Goal: Complete application form: Complete application form

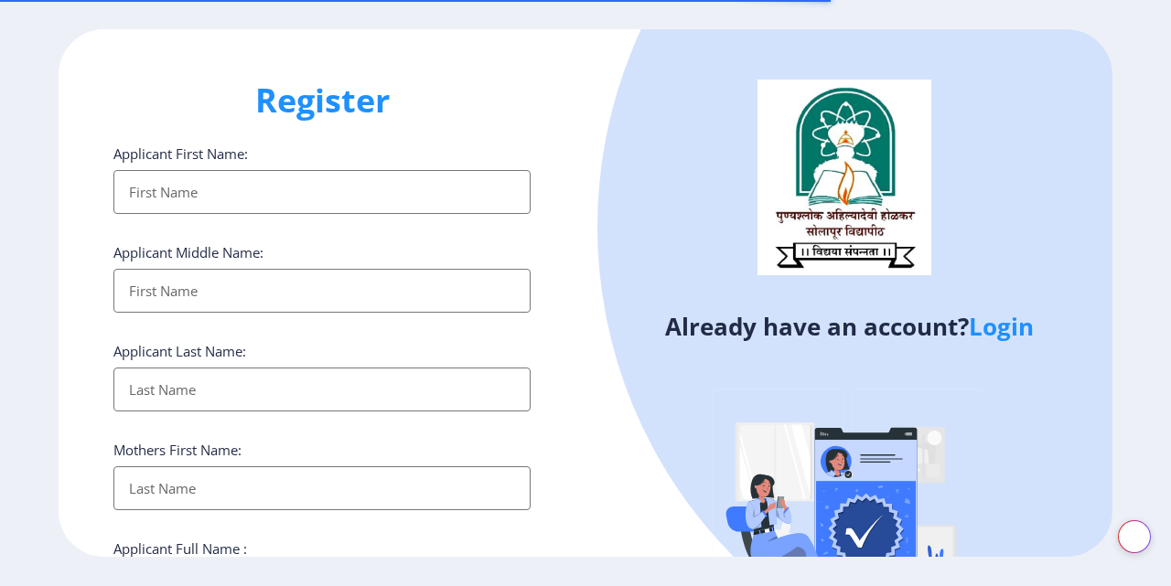
select select
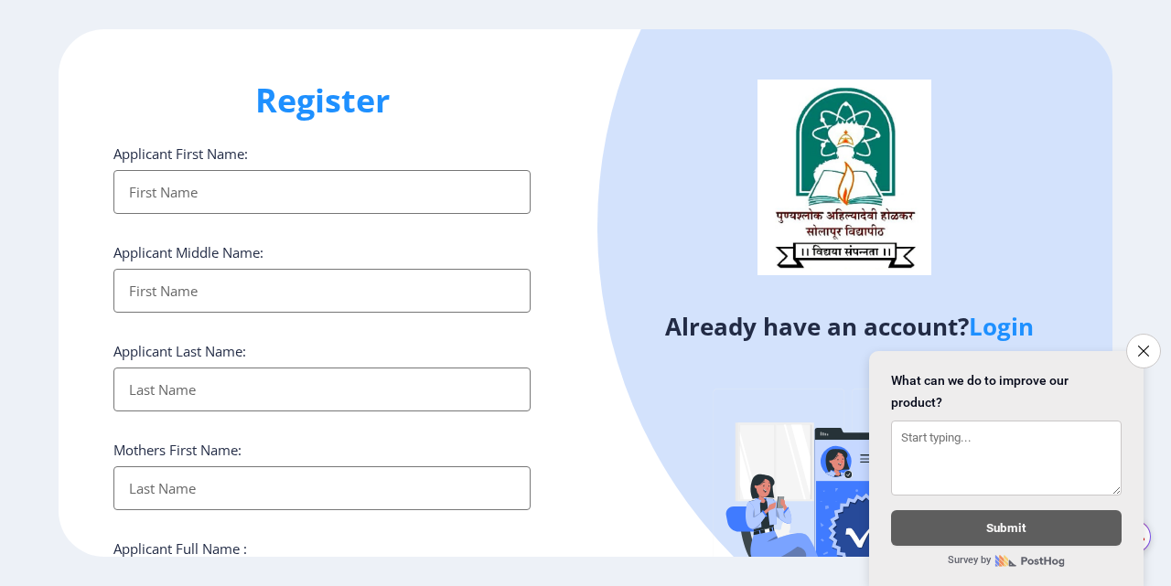
click at [290, 161] on div "Applicant First Name:" at bounding box center [321, 180] width 417 height 70
click at [292, 171] on div "Applicant First Name:" at bounding box center [321, 180] width 417 height 70
click at [293, 173] on input "Applicant First Name:" at bounding box center [321, 192] width 417 height 44
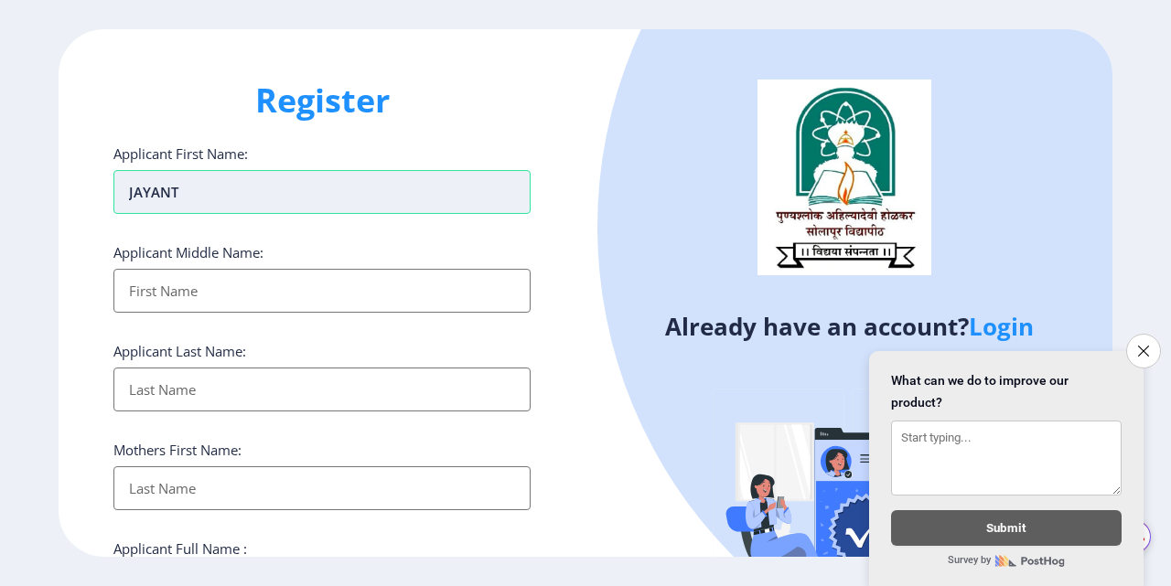
type input "JAYANT"
type input "BHUSAPPA"
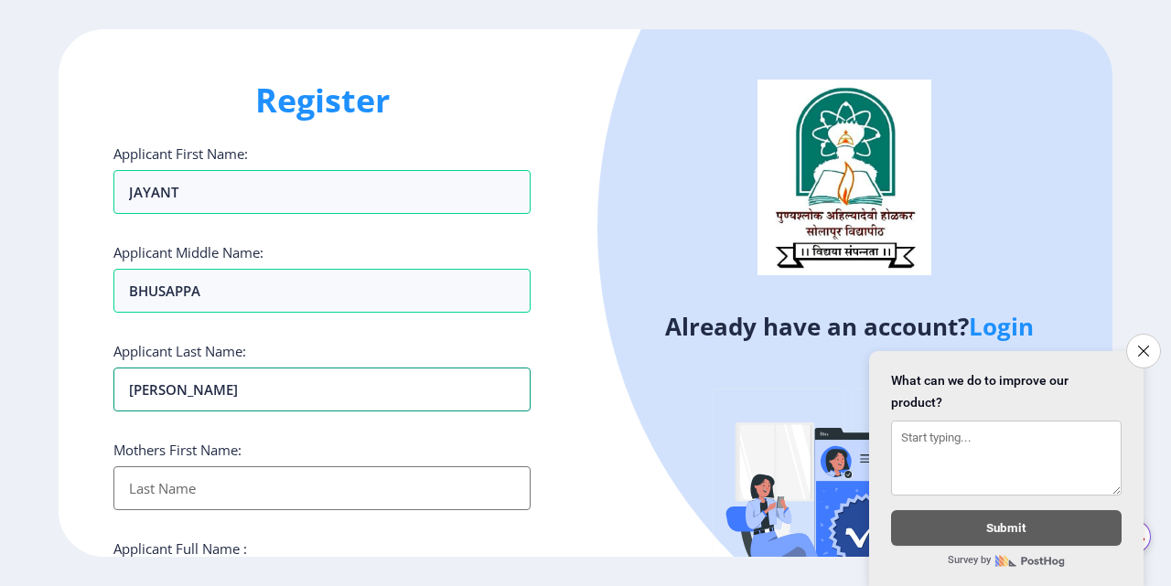
scroll to position [91, 0]
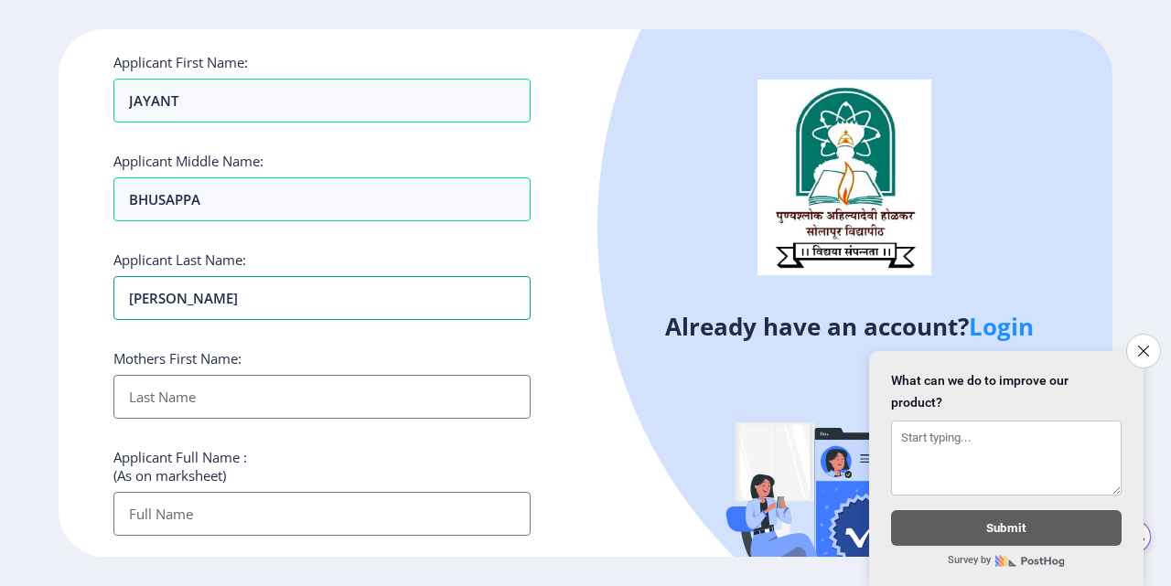
type input "[PERSON_NAME]"
click at [189, 407] on input "Applicant First Name:" at bounding box center [321, 397] width 417 height 44
type input "[DEMOGRAPHIC_DATA]"
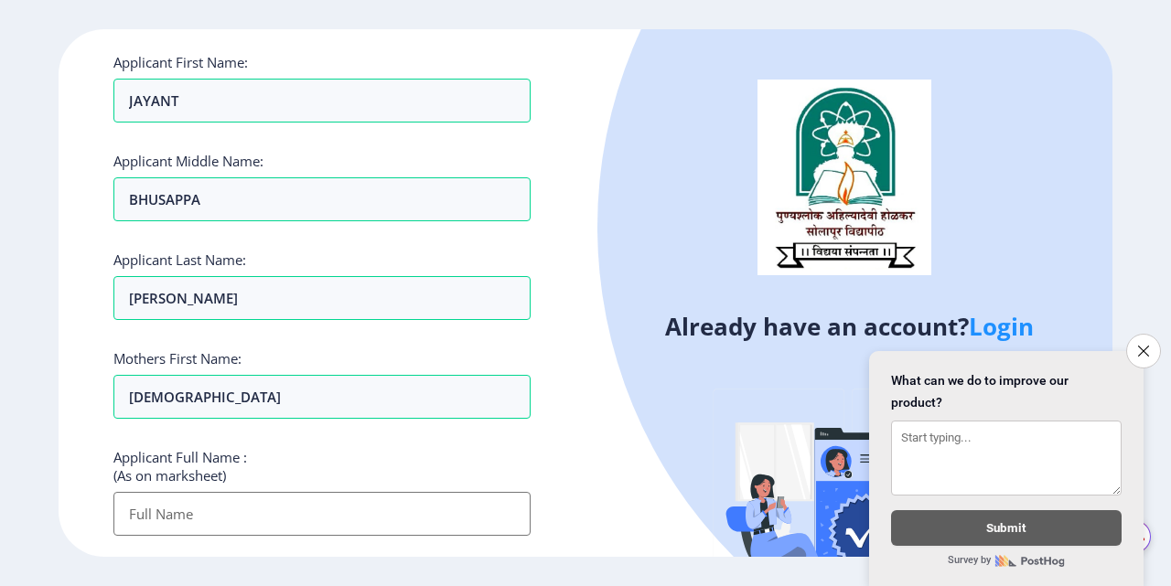
click at [253, 507] on input "Applicant First Name:" at bounding box center [321, 514] width 417 height 44
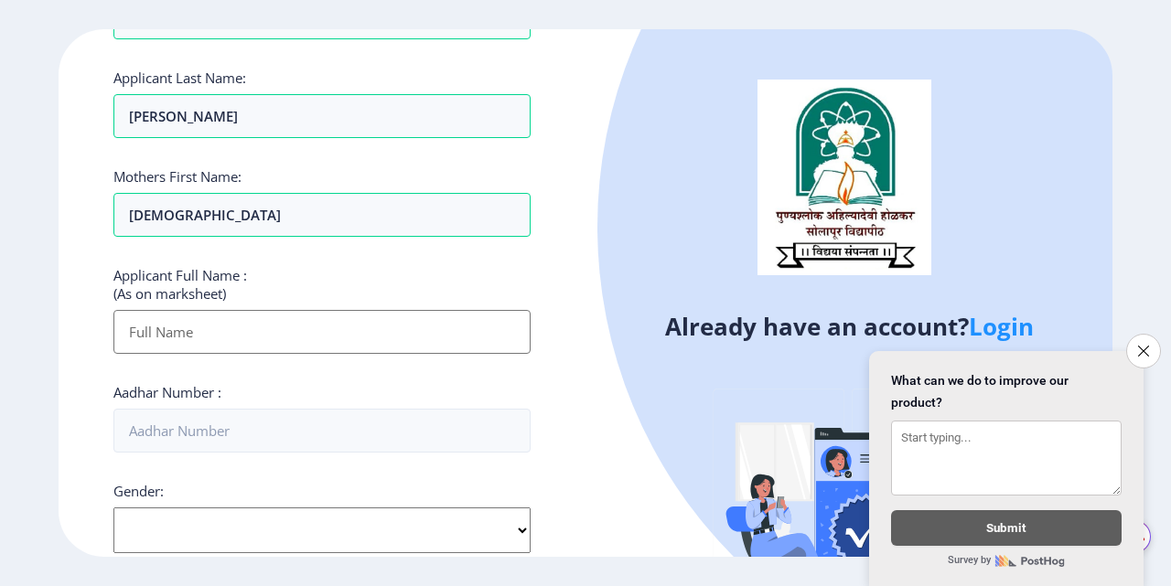
scroll to position [274, 0]
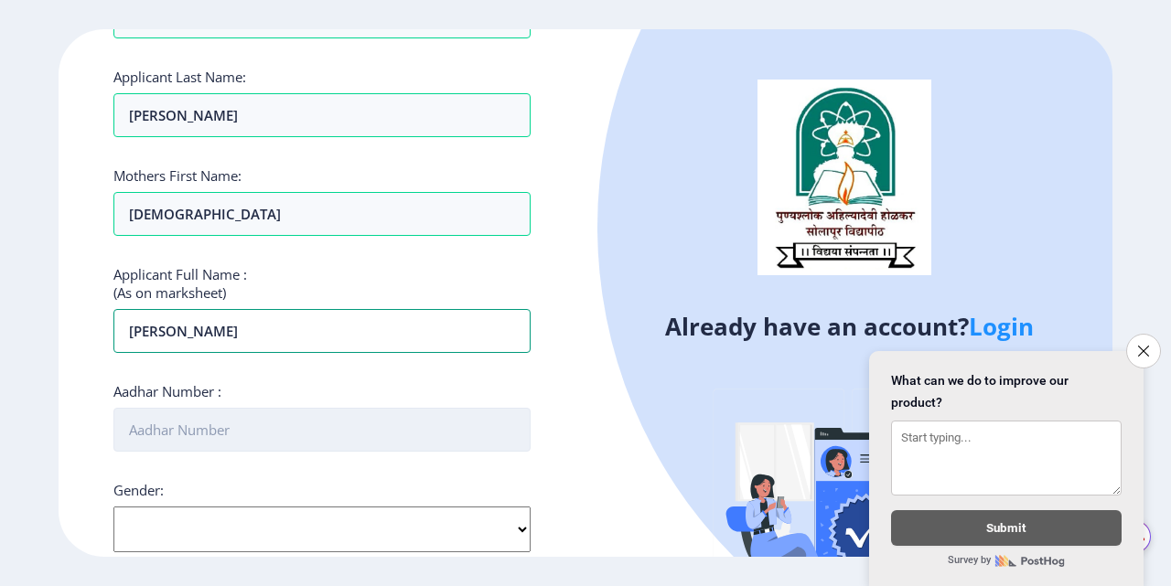
type input "[PERSON_NAME]"
click at [246, 432] on input "Aadhar Number :" at bounding box center [321, 430] width 417 height 44
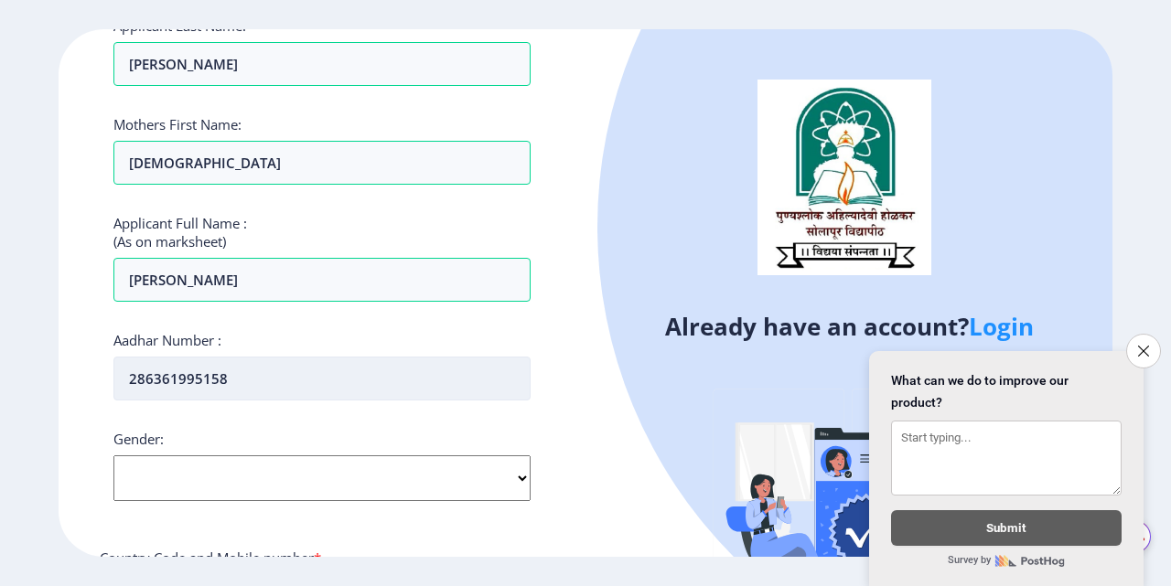
scroll to position [366, 0]
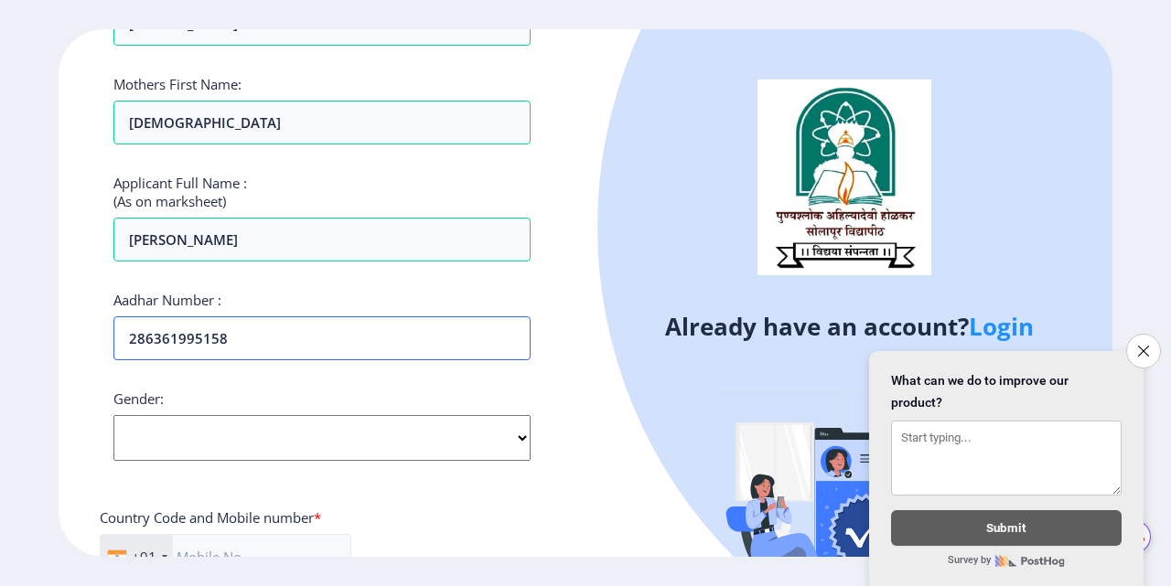
type input "286361995158"
click at [226, 449] on select "Select Gender [DEMOGRAPHIC_DATA] [DEMOGRAPHIC_DATA] Other" at bounding box center [321, 438] width 417 height 46
select select "[DEMOGRAPHIC_DATA]"
click at [113, 415] on select "Select Gender [DEMOGRAPHIC_DATA] [DEMOGRAPHIC_DATA] Other" at bounding box center [321, 438] width 417 height 46
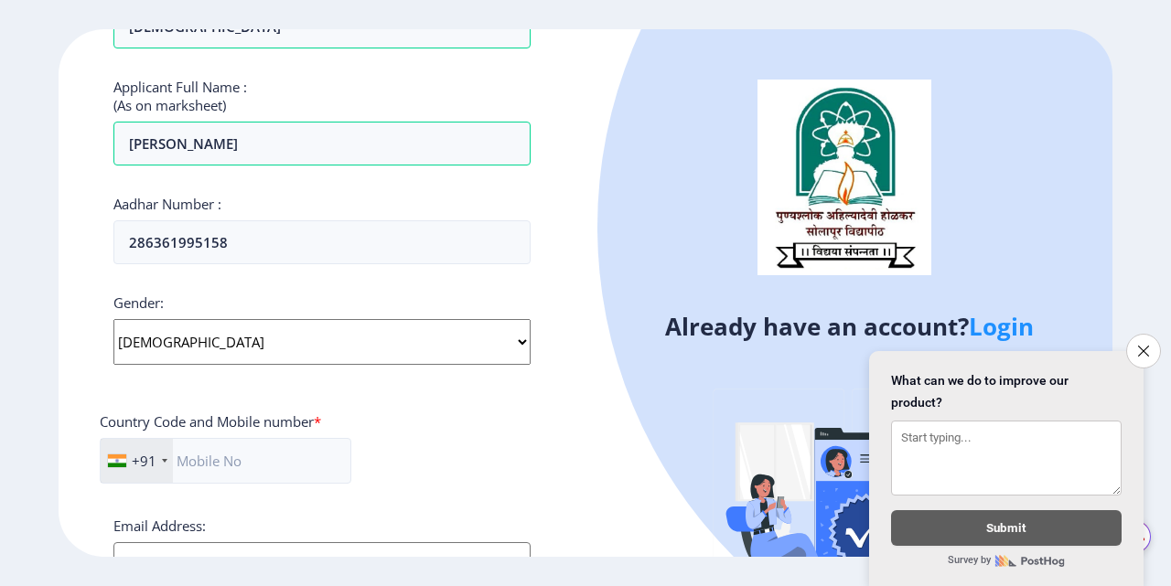
scroll to position [549, 0]
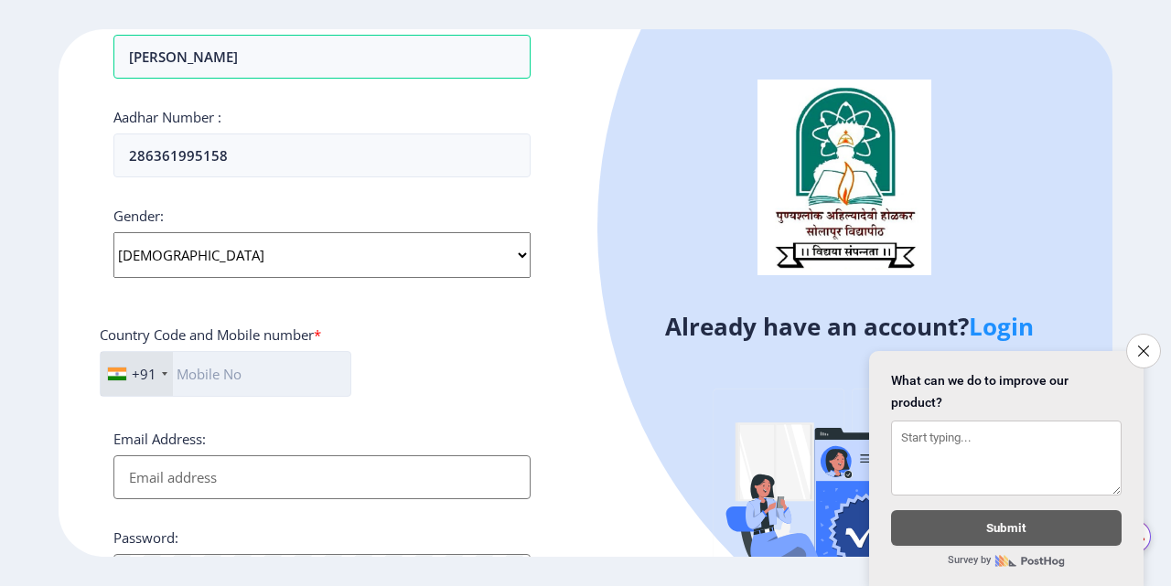
click at [304, 375] on input "text" at bounding box center [226, 374] width 252 height 46
type input "8600785835"
click at [263, 475] on input "Email Address:" at bounding box center [321, 478] width 417 height 44
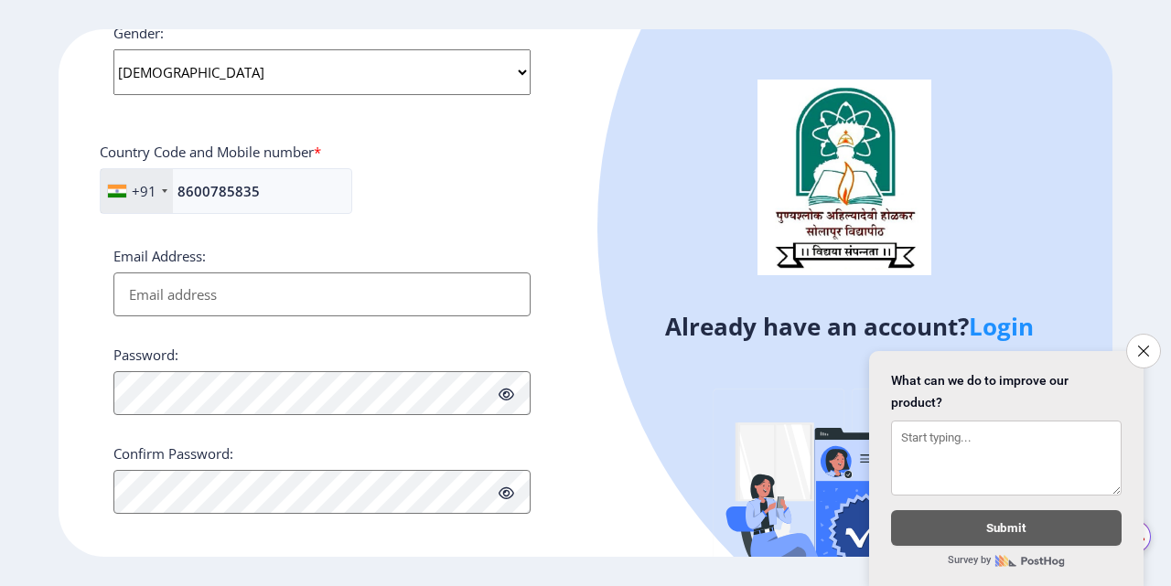
scroll to position [745, 0]
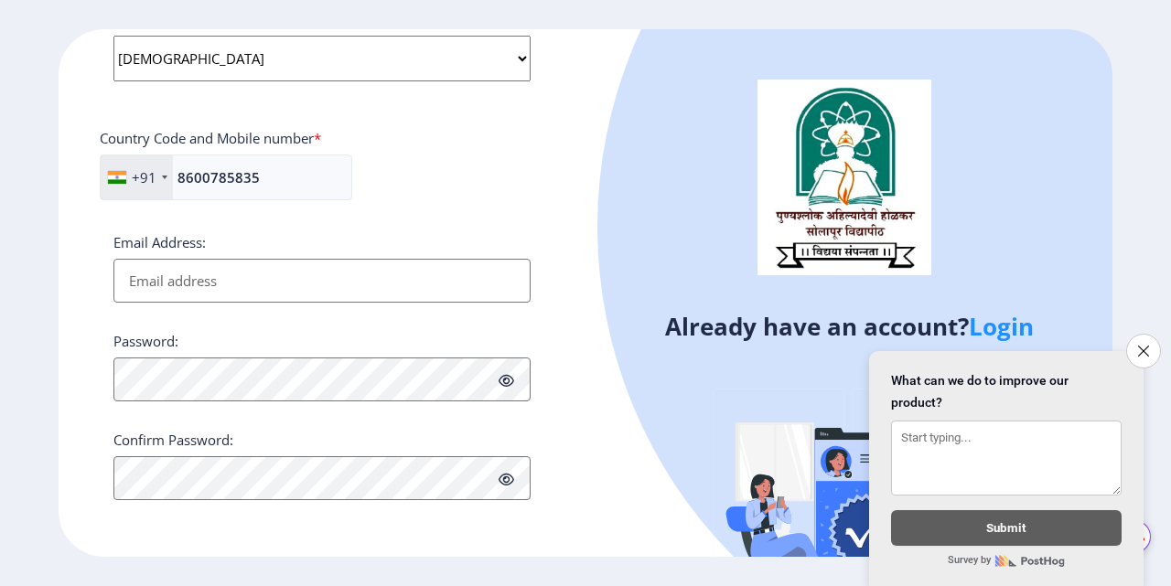
click at [291, 377] on div "Password:" at bounding box center [321, 367] width 417 height 70
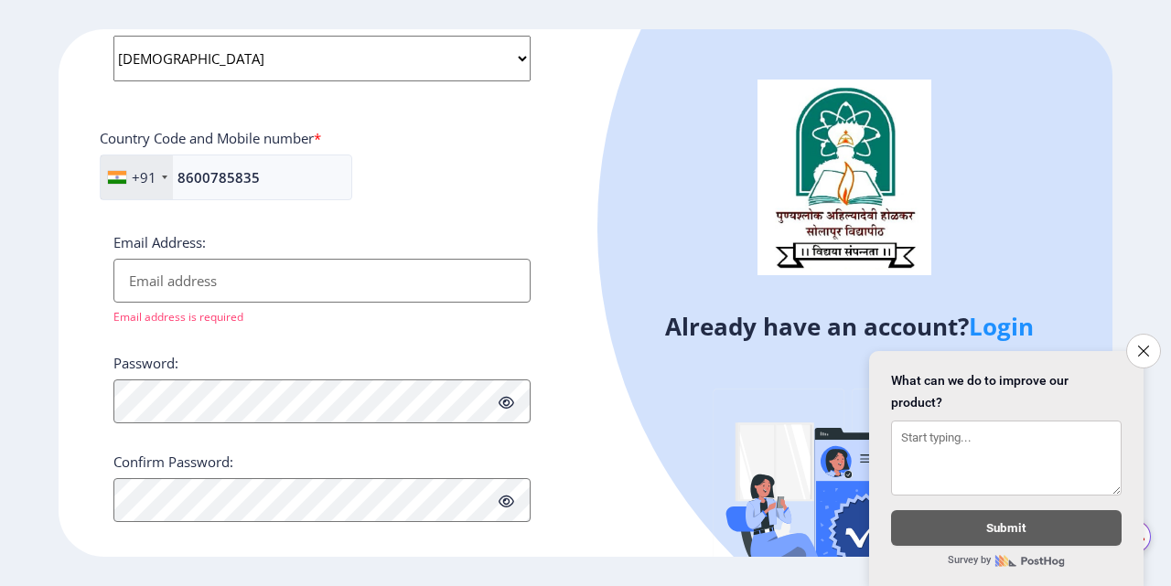
click at [134, 277] on input "Email Address:" at bounding box center [321, 281] width 417 height 44
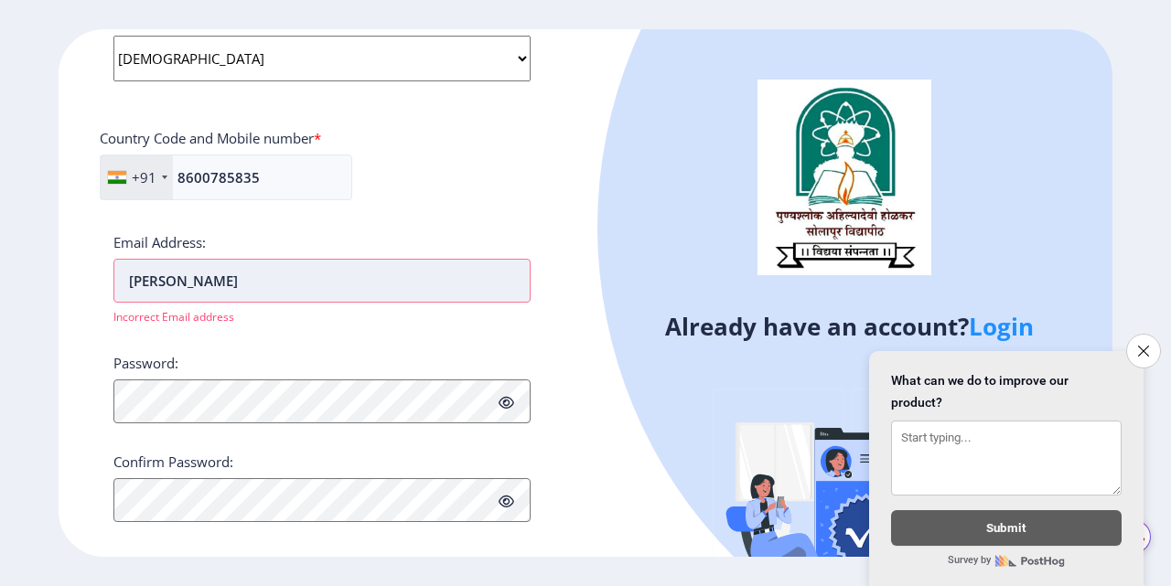
type input "J"
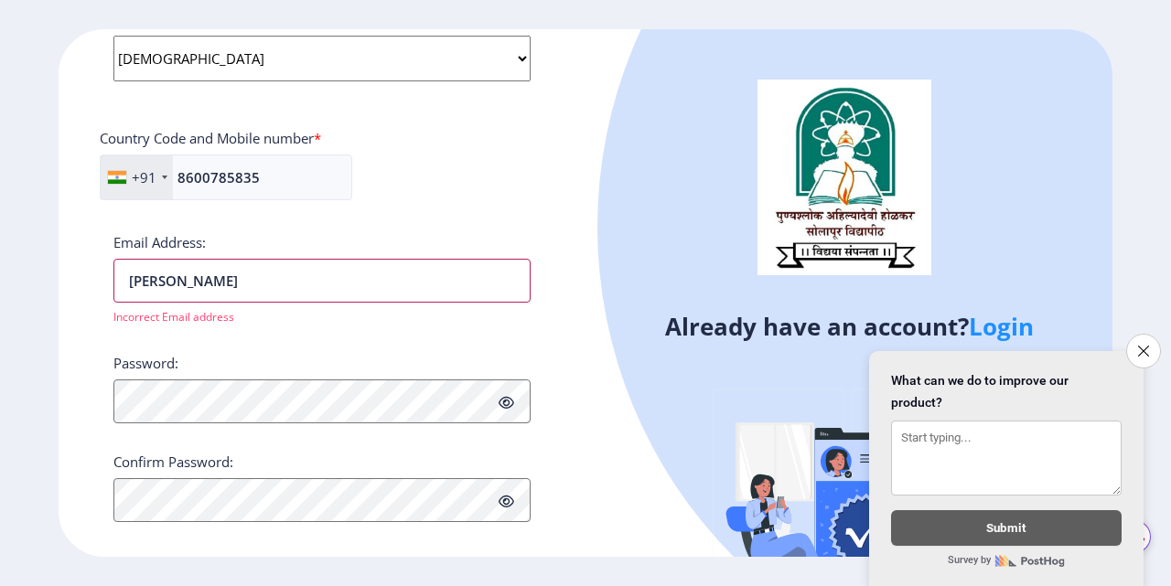
type input "J"
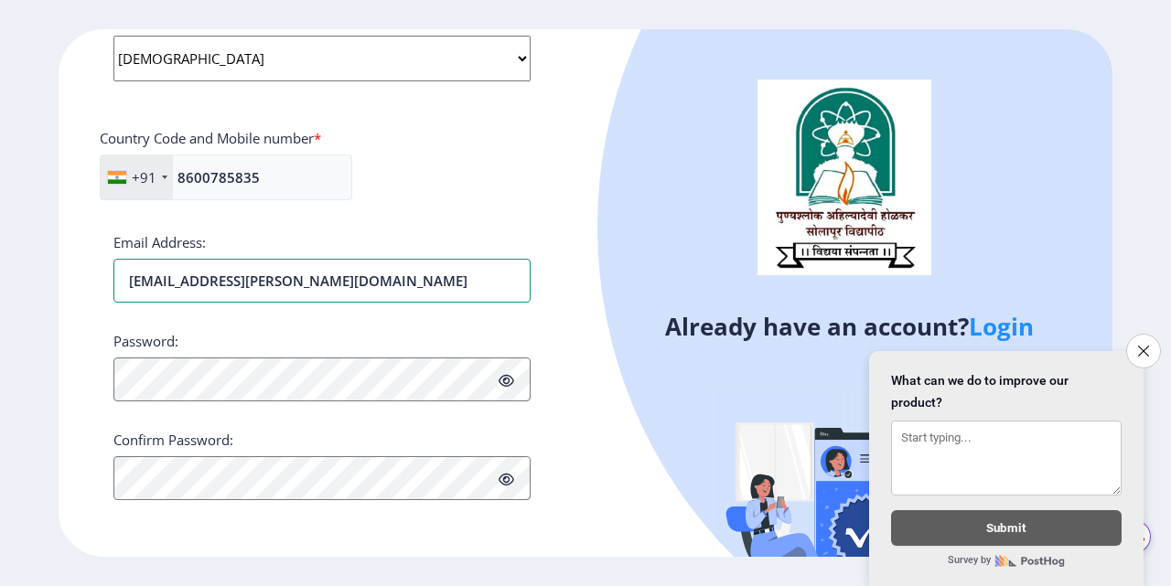
type input "[EMAIL_ADDRESS][PERSON_NAME][DOMAIN_NAME]"
click at [1138, 351] on button "Close survey" at bounding box center [1143, 351] width 38 height 38
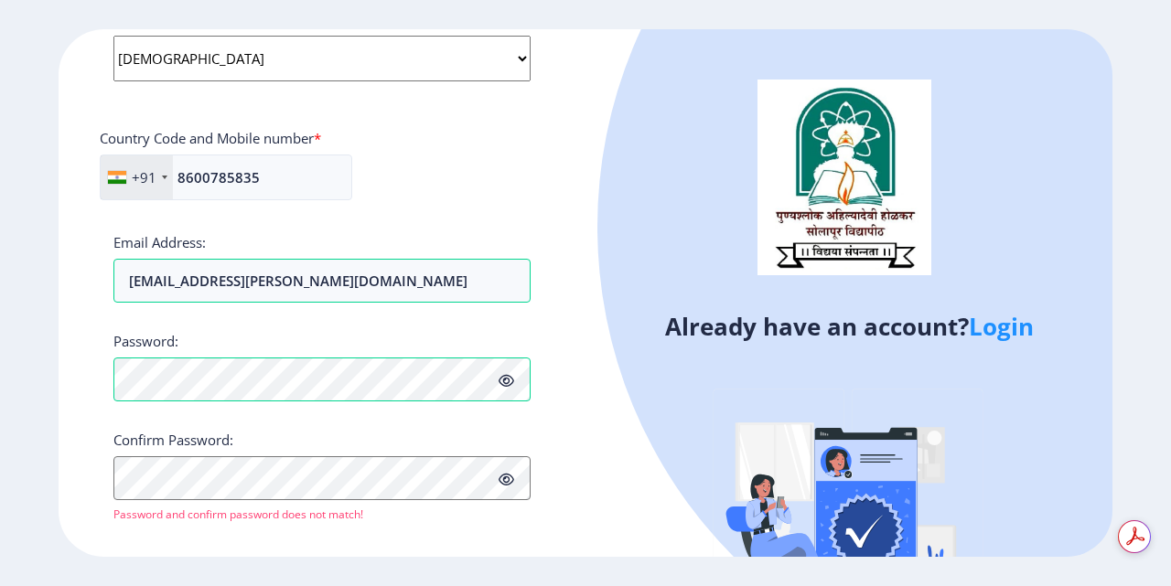
click at [504, 381] on icon at bounding box center [506, 381] width 16 height 14
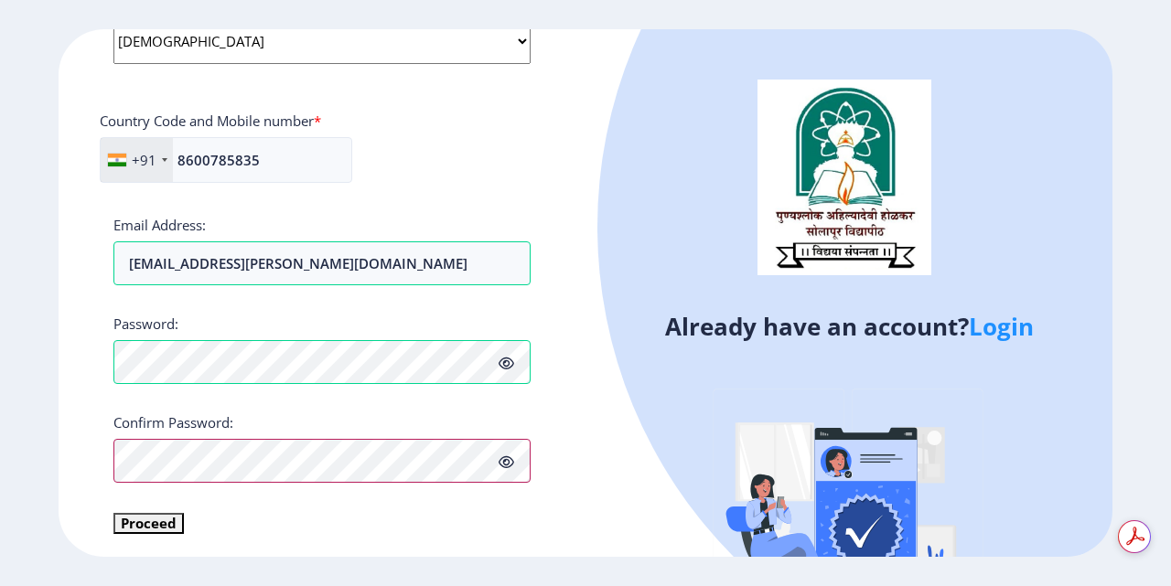
scroll to position [767, 0]
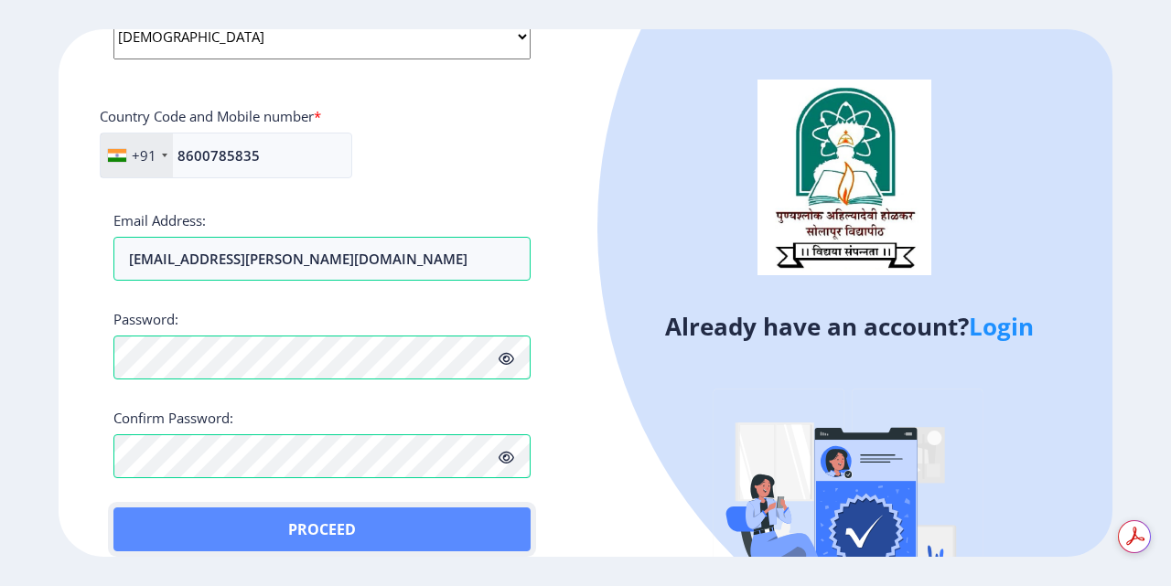
click at [172, 525] on button "Proceed" at bounding box center [321, 530] width 417 height 44
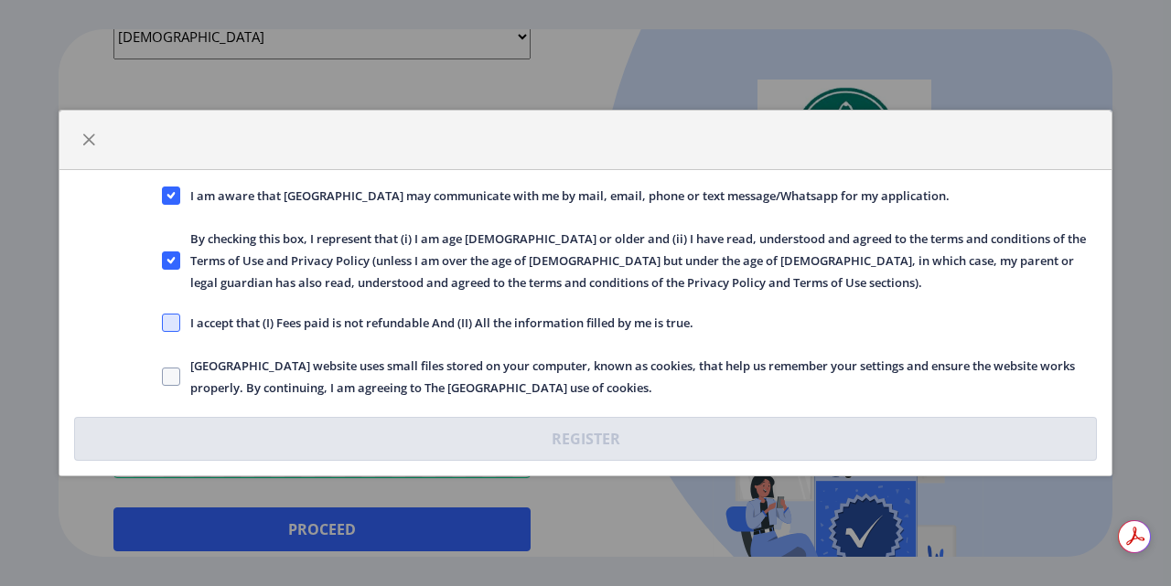
click at [175, 323] on span at bounding box center [171, 323] width 18 height 18
click at [163, 323] on input "I accept that (I) Fees paid is not refundable And (II) All the information fill…" at bounding box center [162, 323] width 1 height 1
checkbox input "true"
click at [166, 382] on span at bounding box center [171, 377] width 18 height 18
click at [163, 378] on input "[GEOGRAPHIC_DATA] website uses small files stored on your computer, known as co…" at bounding box center [162, 377] width 1 height 1
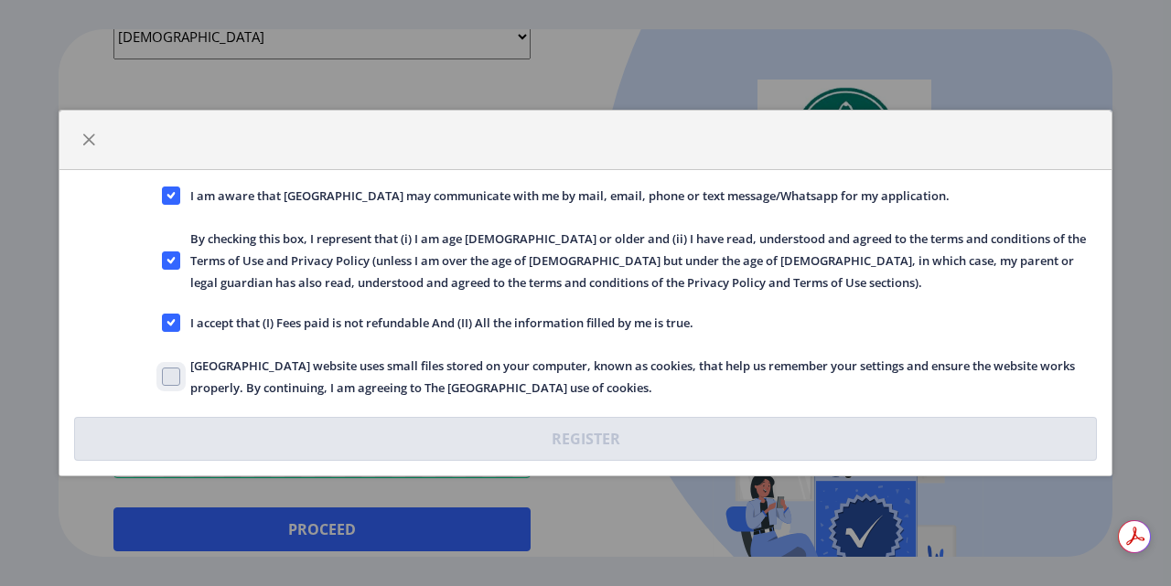
checkbox input "true"
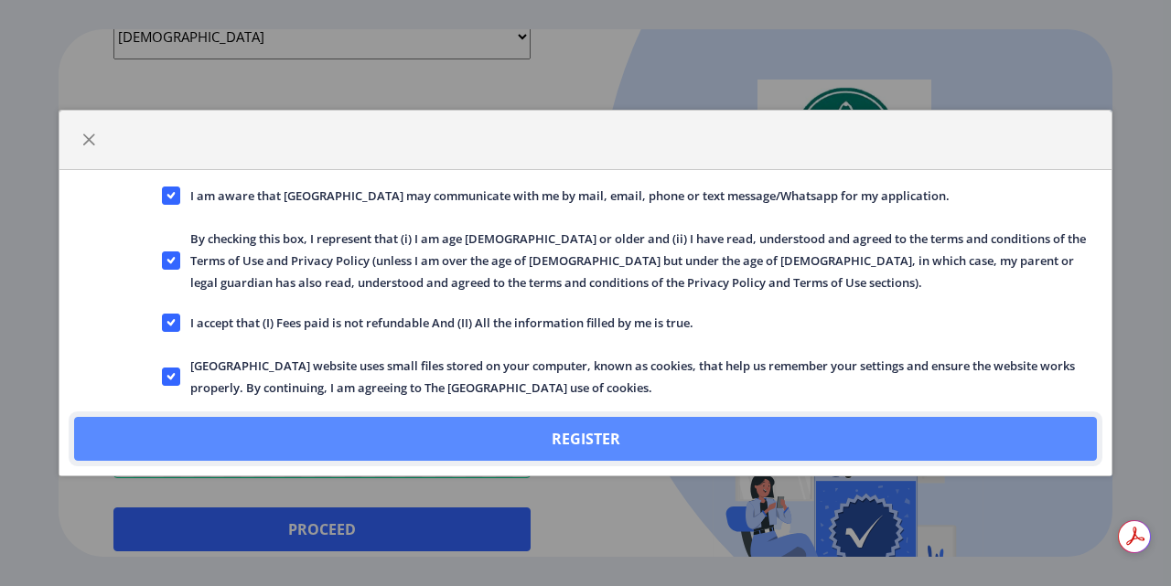
click at [526, 440] on button "Register" at bounding box center [585, 439] width 1023 height 44
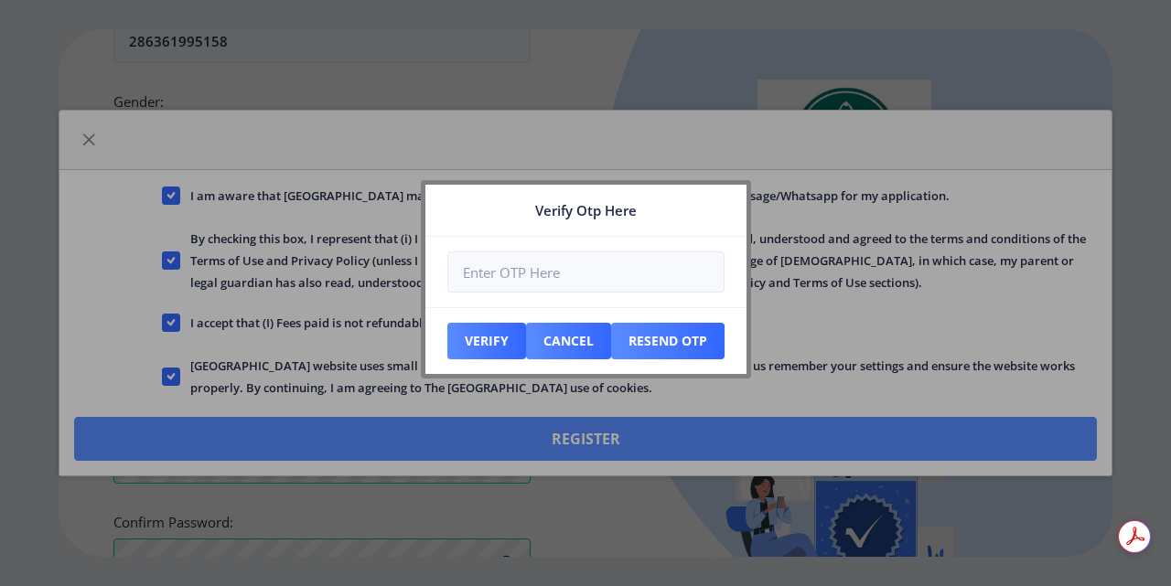
scroll to position [872, 0]
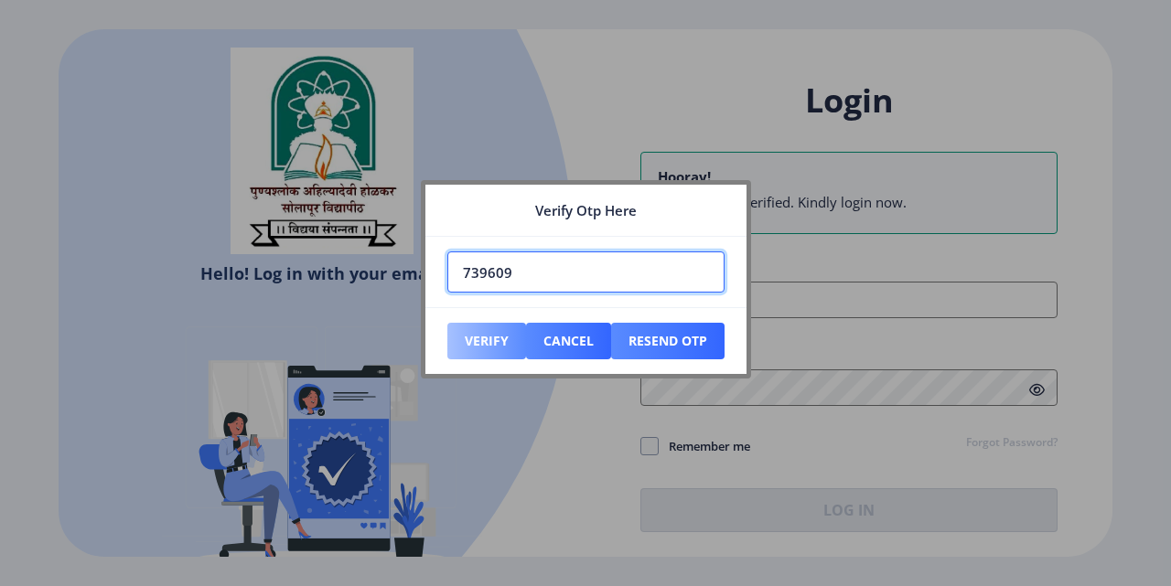
type input "739609"
click at [480, 337] on button "Verify" at bounding box center [486, 341] width 79 height 37
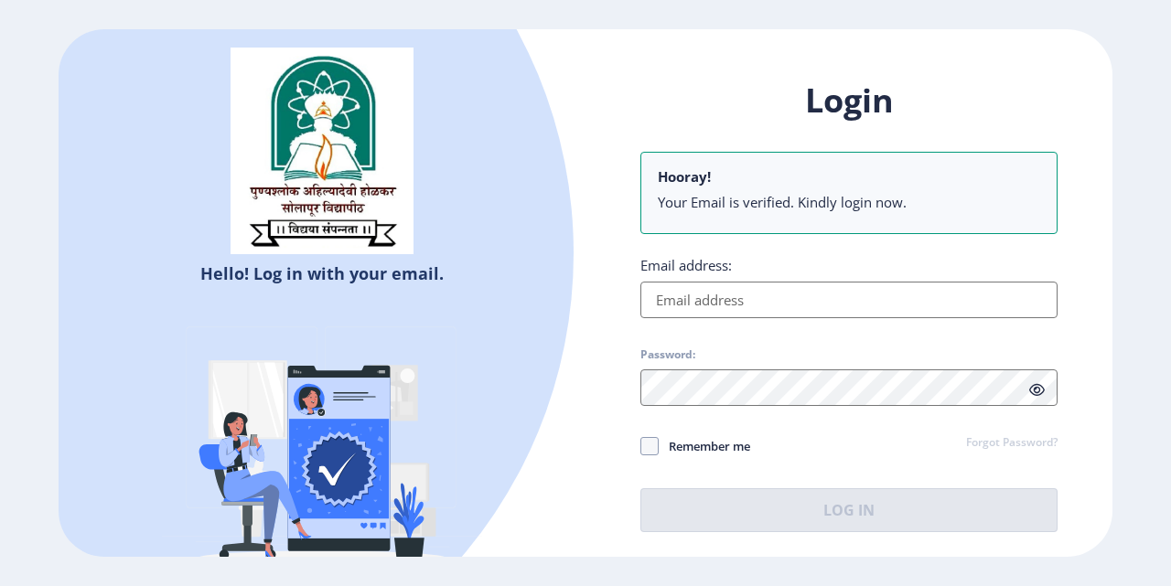
click at [740, 210] on li "Your Email is verified. Kindly login now." at bounding box center [849, 202] width 382 height 18
click at [708, 308] on input "Email address:" at bounding box center [848, 300] width 417 height 37
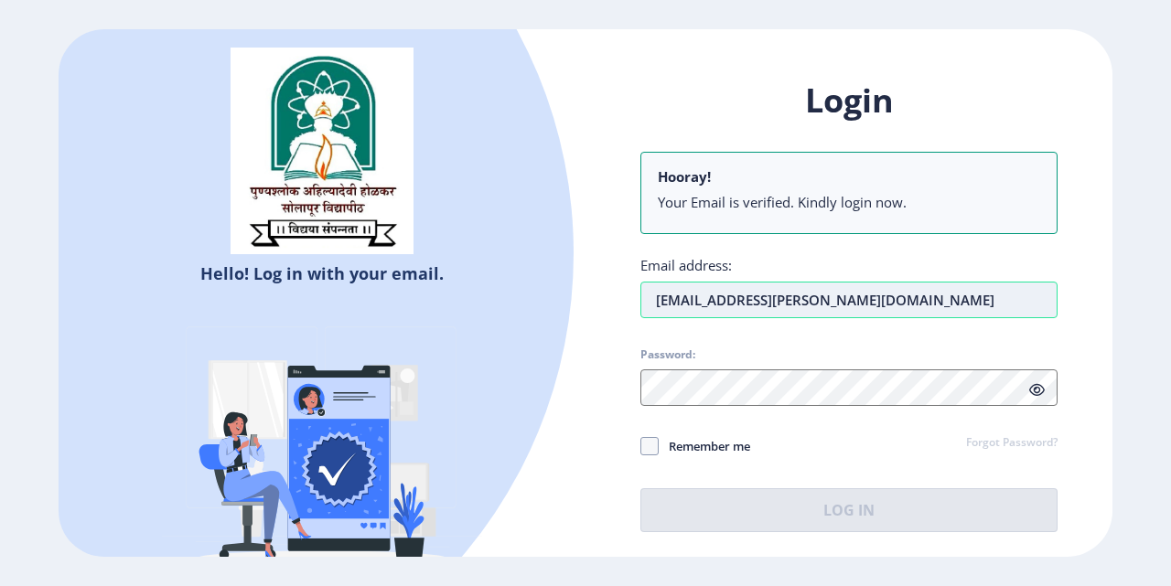
type input "[EMAIL_ADDRESS][PERSON_NAME][DOMAIN_NAME]"
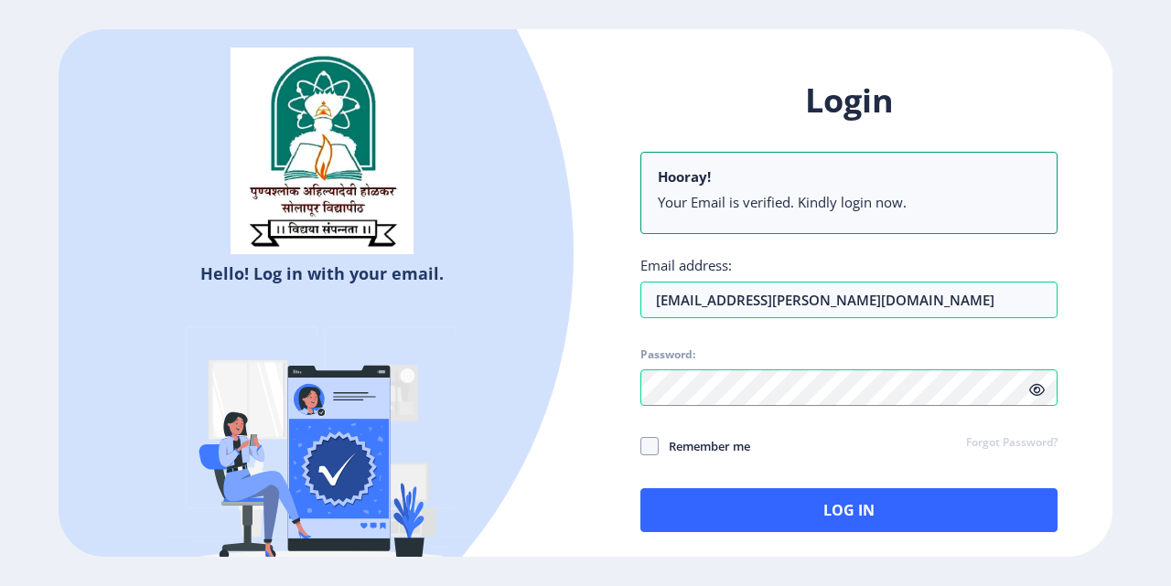
click at [1040, 393] on icon at bounding box center [1037, 390] width 16 height 14
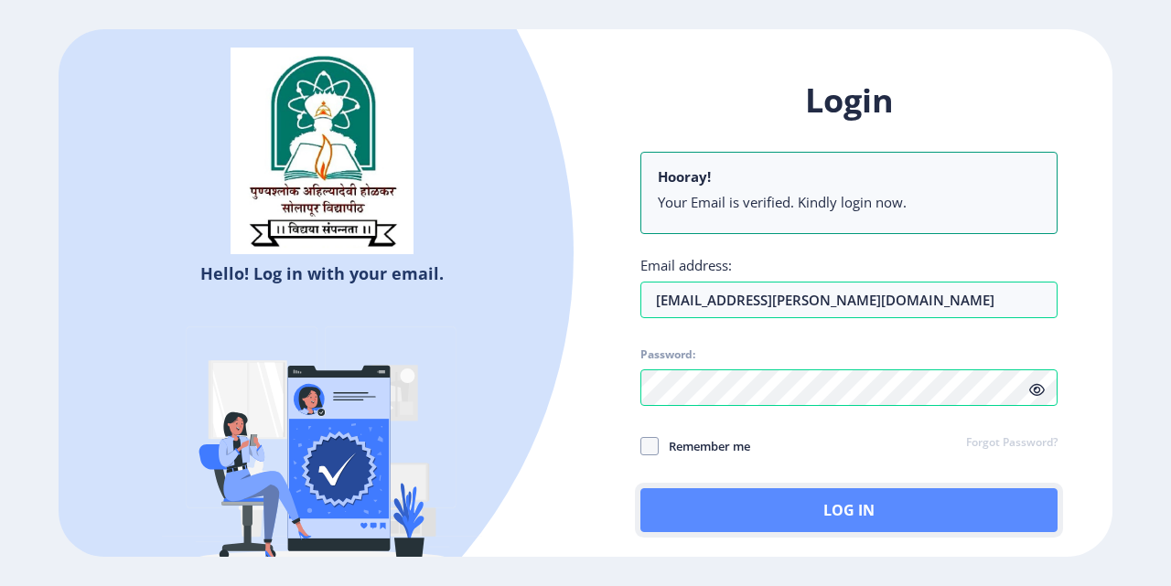
click at [834, 494] on button "Log In" at bounding box center [848, 510] width 417 height 44
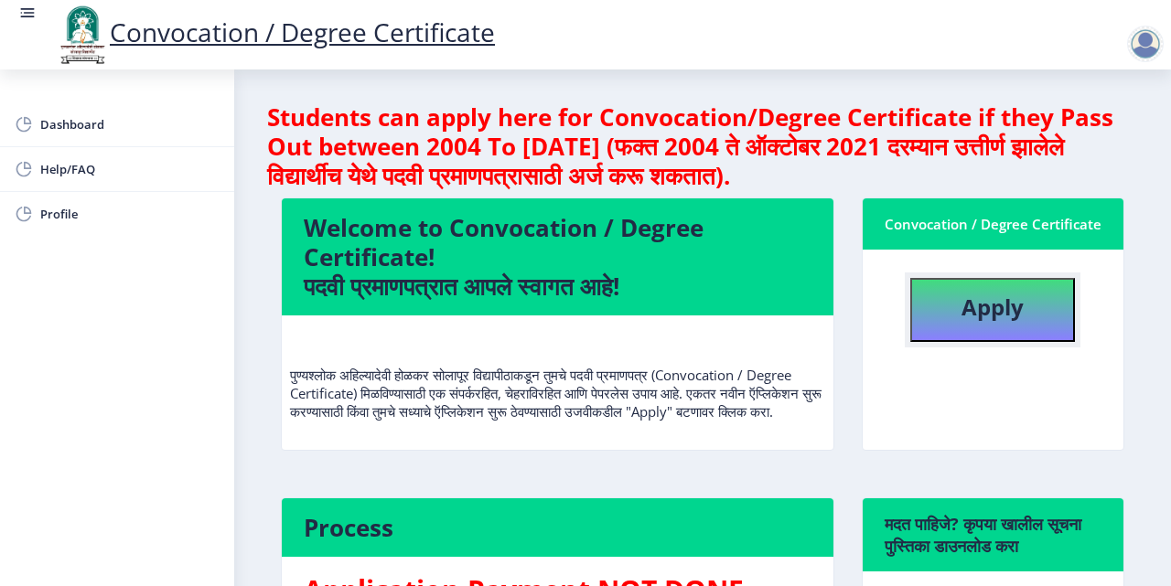
click at [973, 325] on button "Apply" at bounding box center [992, 310] width 165 height 64
select select
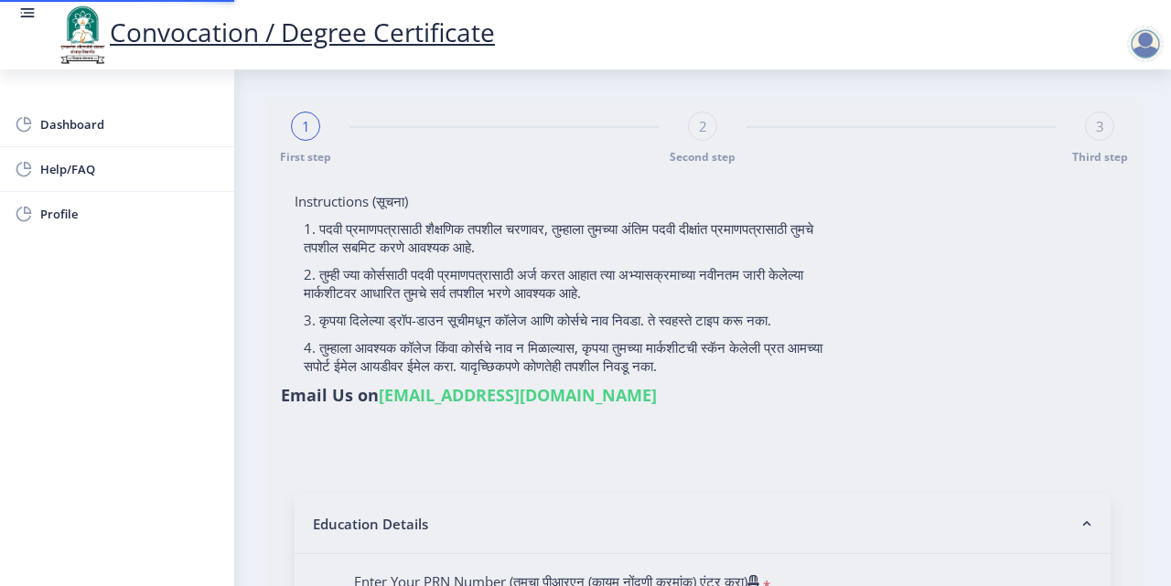
type input "[PERSON_NAME]"
type input "[DEMOGRAPHIC_DATA]"
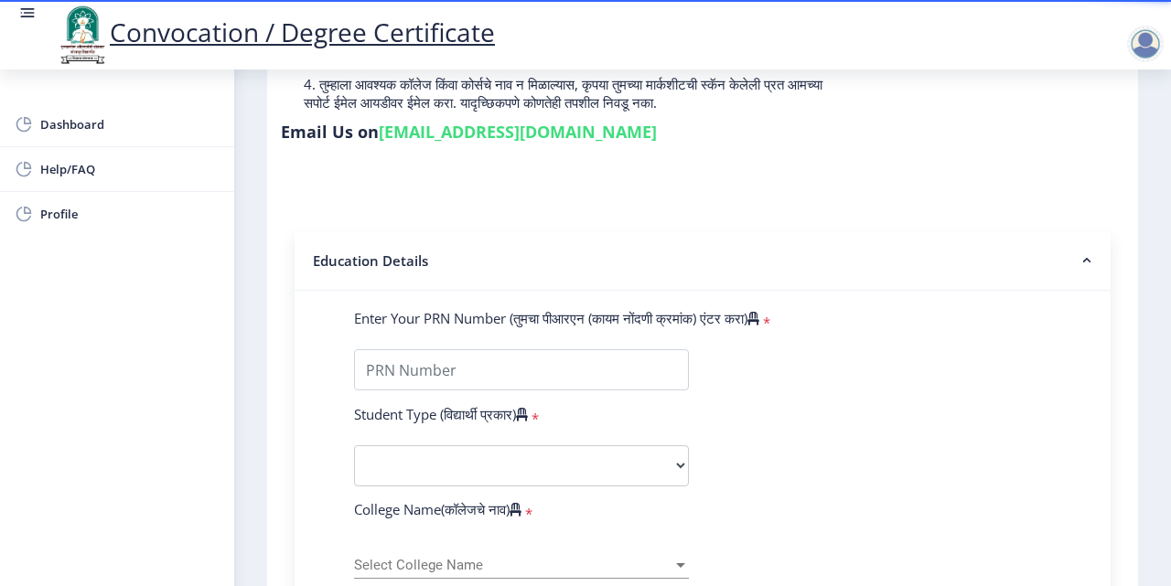
scroll to position [274, 0]
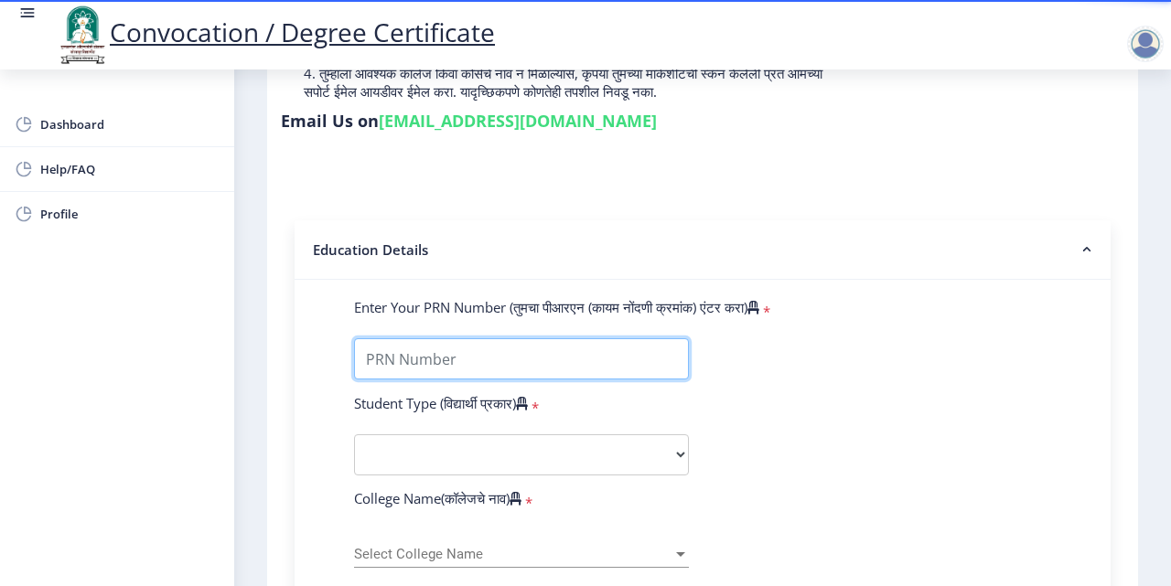
click at [458, 362] on input "Enter Your PRN Number (तुमचा पीआरएन (कायम नोंदणी क्रमांक) एंटर करा)" at bounding box center [521, 358] width 335 height 41
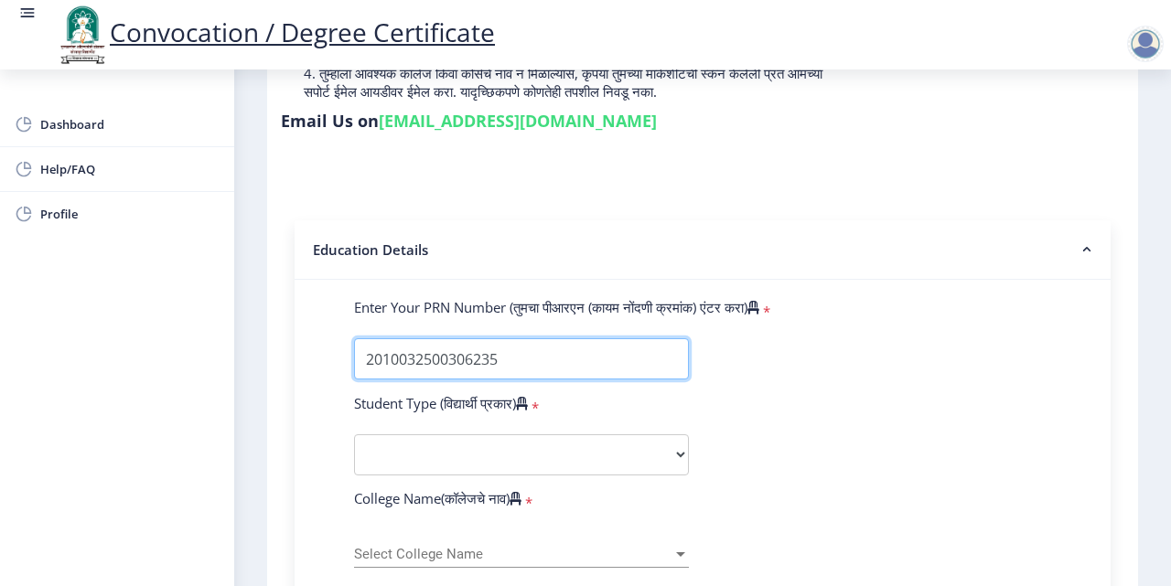
type input "2010032500306235"
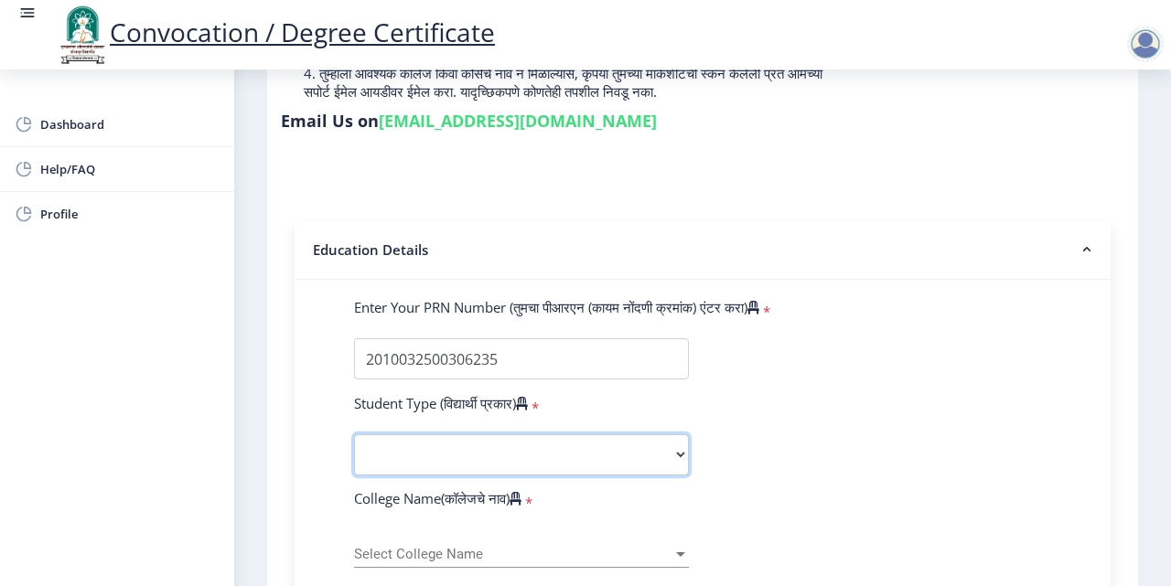
click at [466, 456] on select "Select Student Type Regular External" at bounding box center [521, 454] width 335 height 41
select select "Regular"
click at [354, 434] on select "Select Student Type Regular External" at bounding box center [521, 454] width 335 height 41
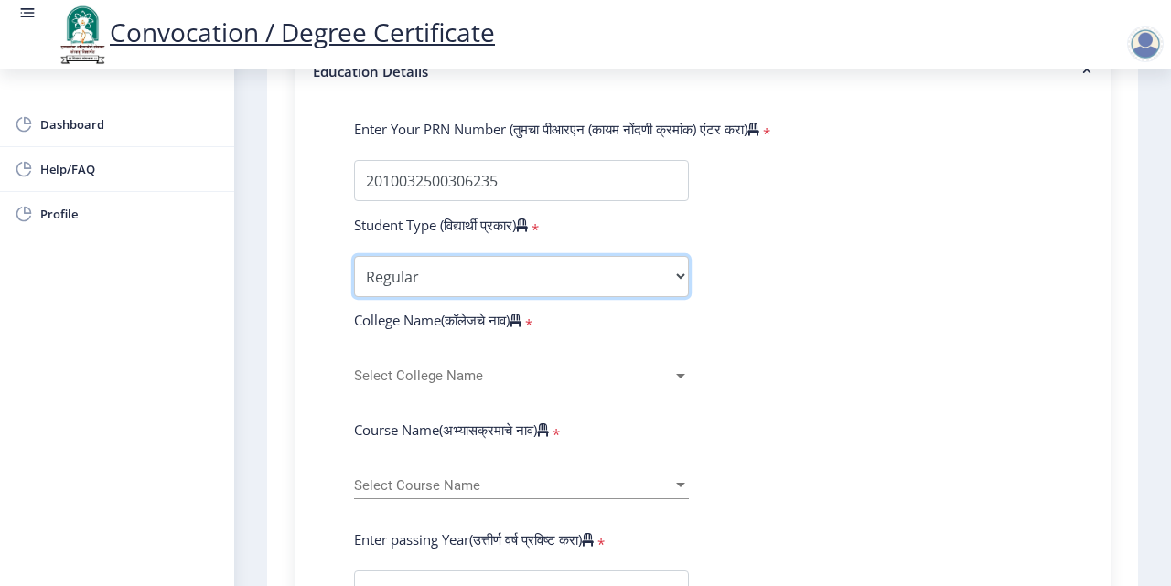
scroll to position [457, 0]
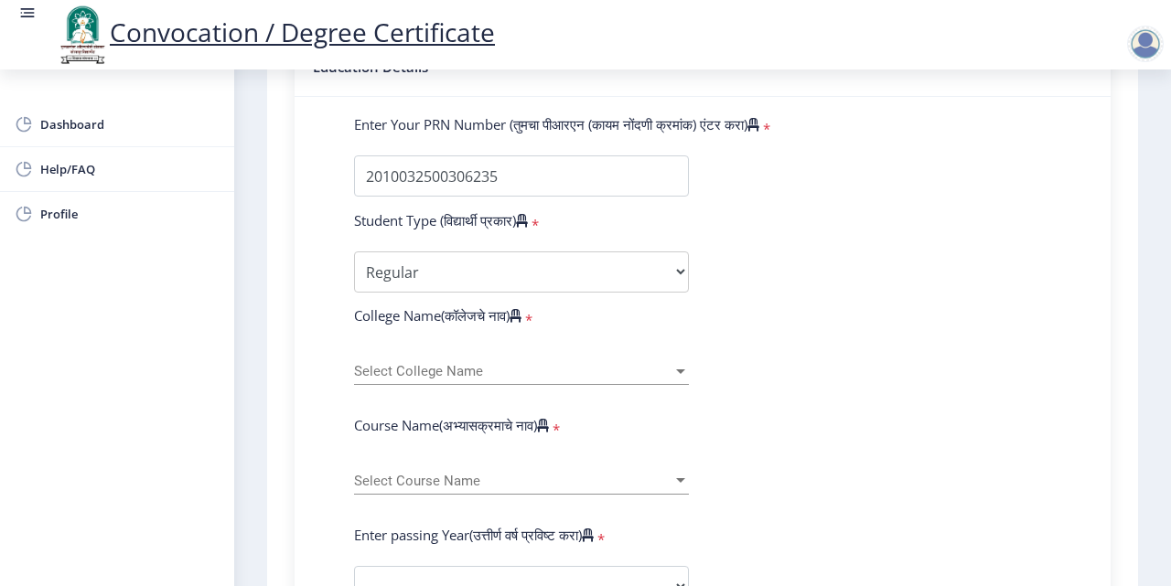
click at [509, 364] on span "Select College Name" at bounding box center [513, 372] width 318 height 16
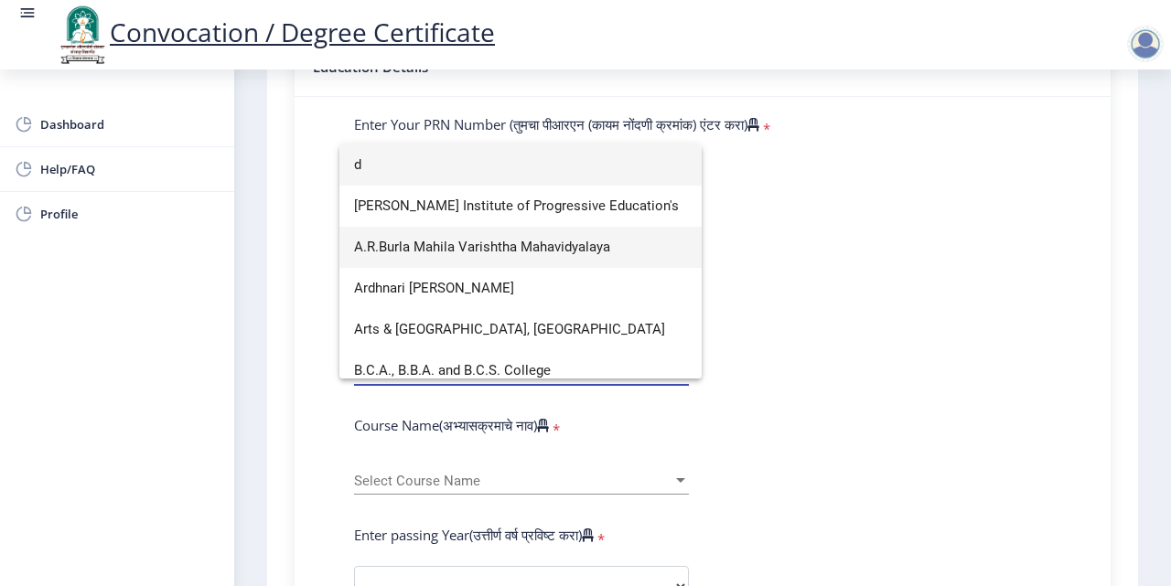
scroll to position [507, 0]
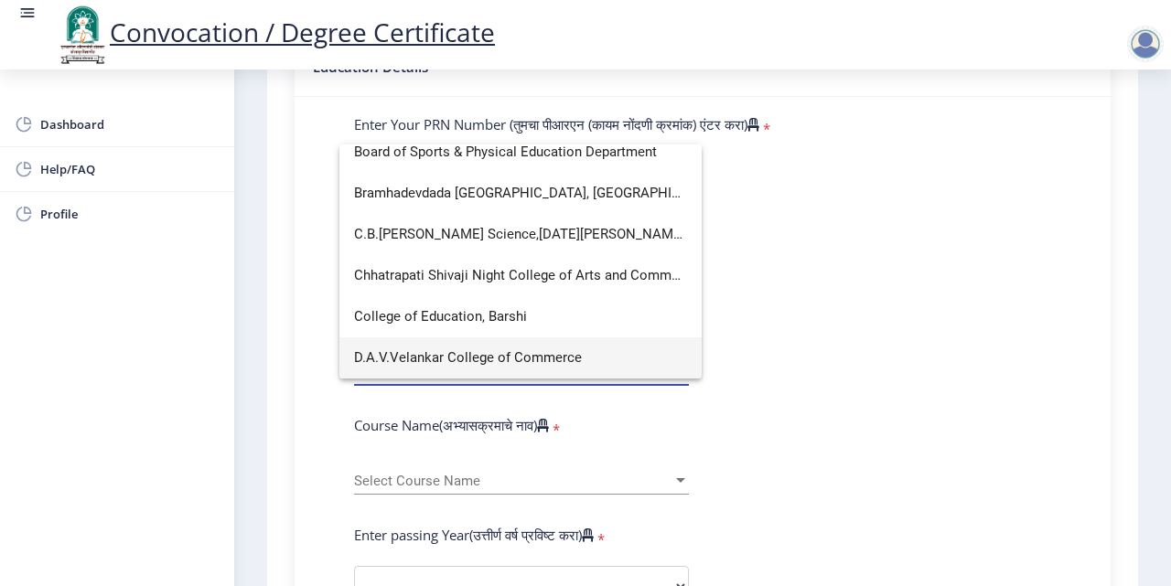
type input "d"
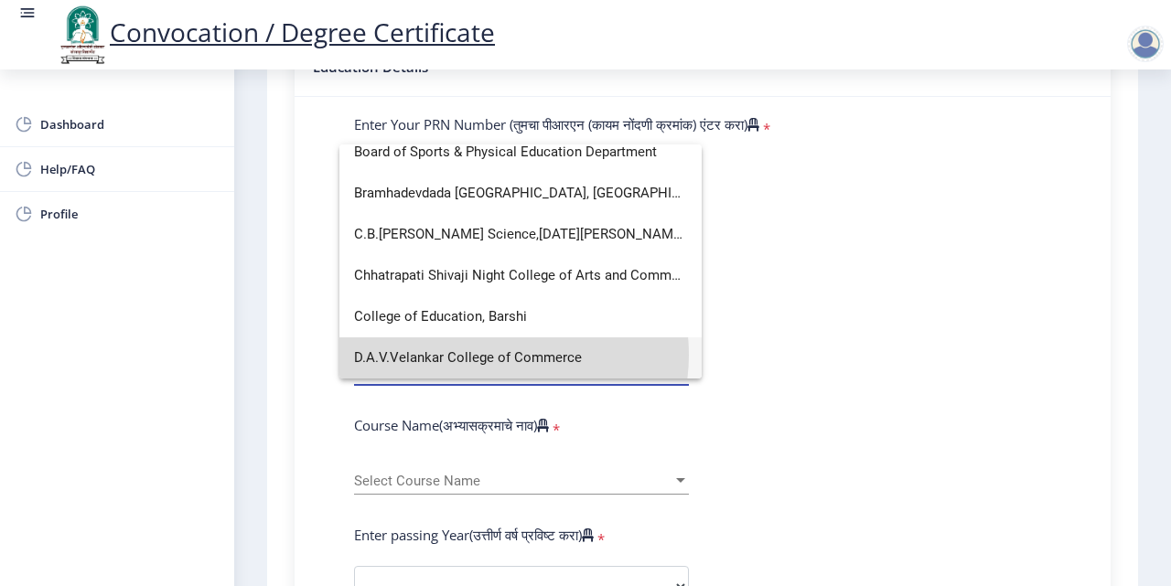
click at [496, 355] on span "D.A.V.Velankar College of Commerce" at bounding box center [520, 358] width 333 height 41
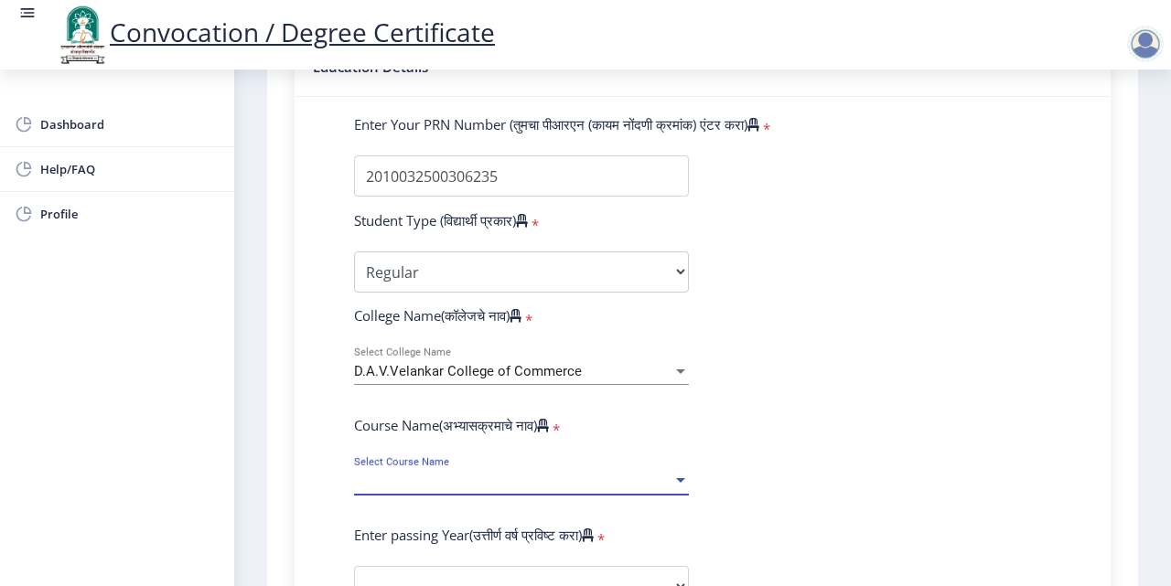
click at [456, 486] on span "Select Course Name" at bounding box center [513, 482] width 318 height 16
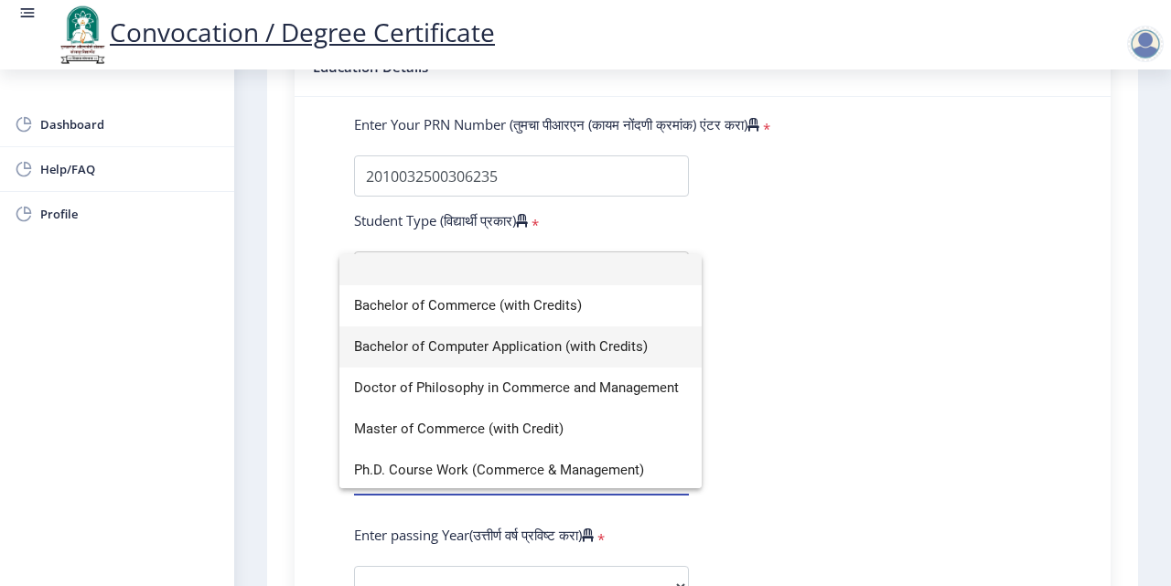
scroll to position [13, 0]
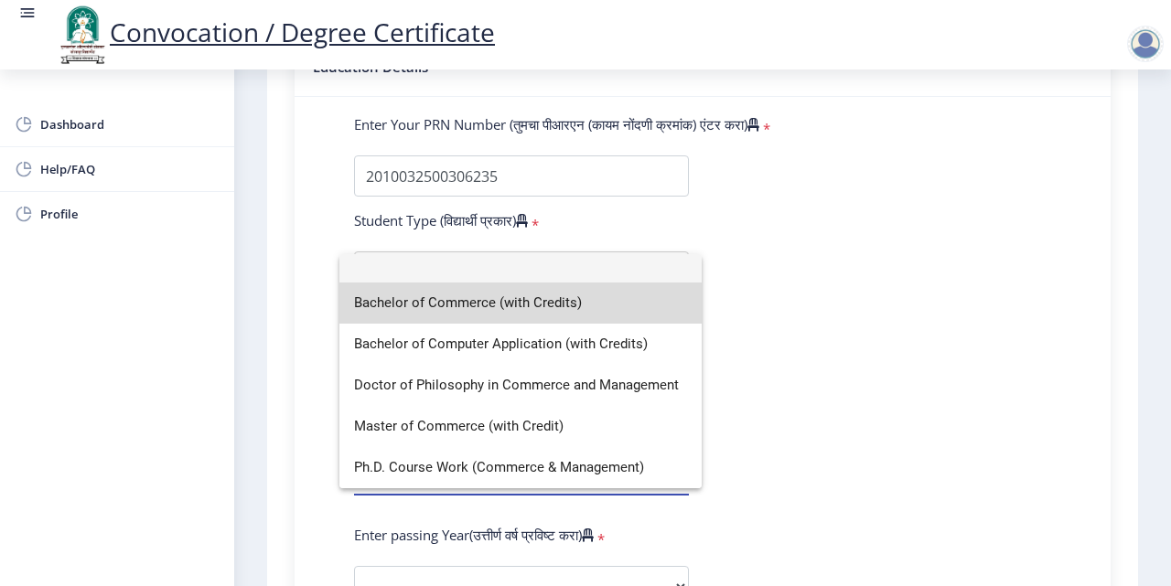
click at [548, 307] on span "Bachelor of Commerce (with Credits)" at bounding box center [520, 303] width 333 height 41
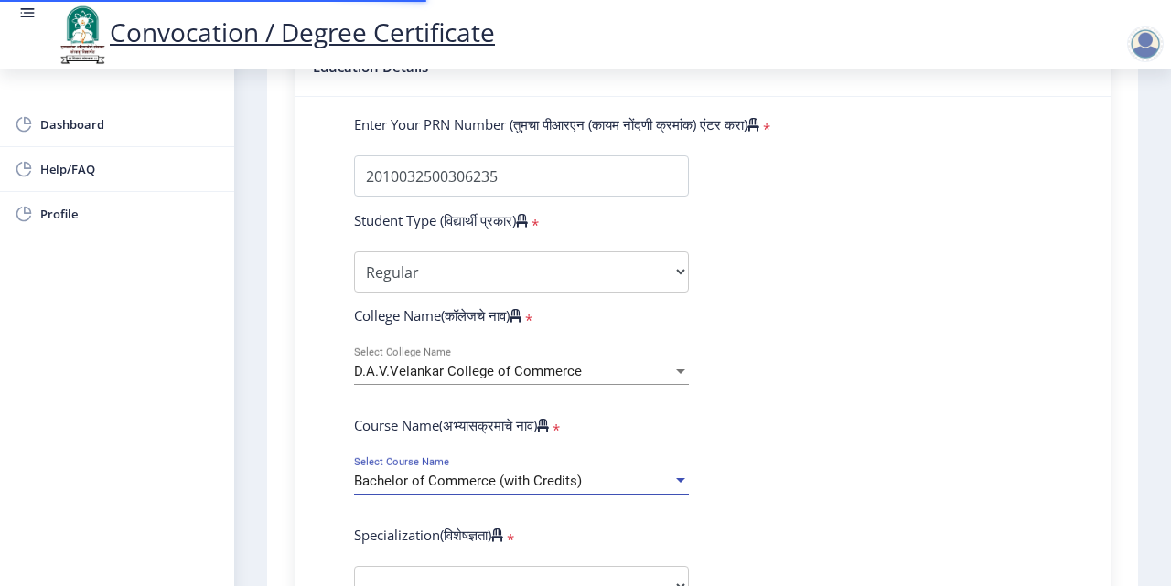
scroll to position [640, 0]
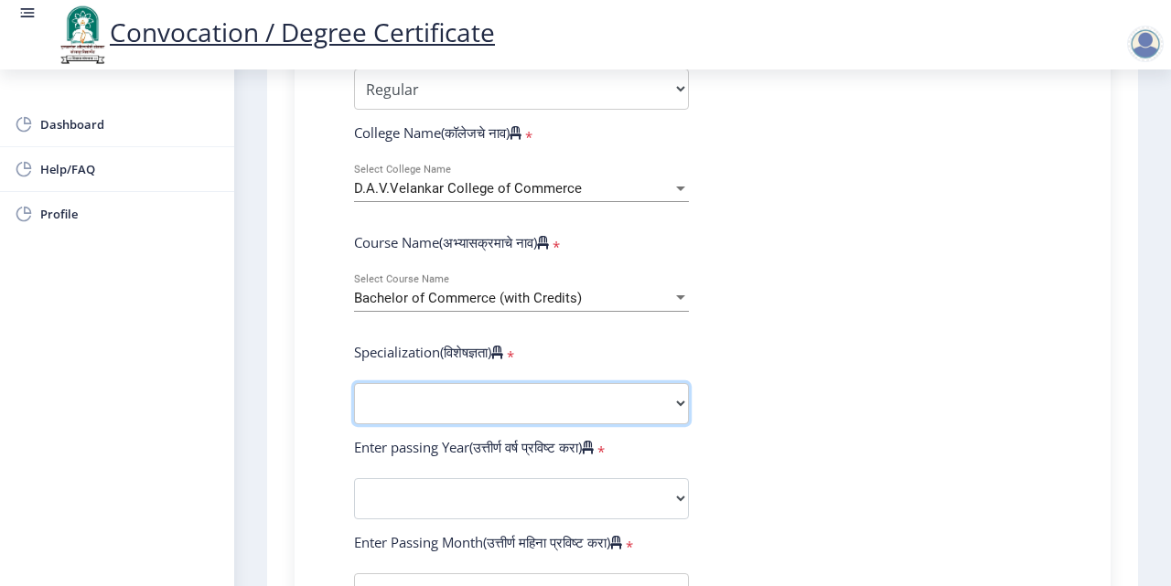
click at [522, 404] on select "Specialization Banking Advanced Accountancy Advanced Banking Advanced Cost Acco…" at bounding box center [521, 403] width 335 height 41
select select "Advanced Accountancy"
click at [354, 383] on select "Specialization Banking Advanced Accountancy Advanced Banking Advanced Cost Acco…" at bounding box center [521, 403] width 335 height 41
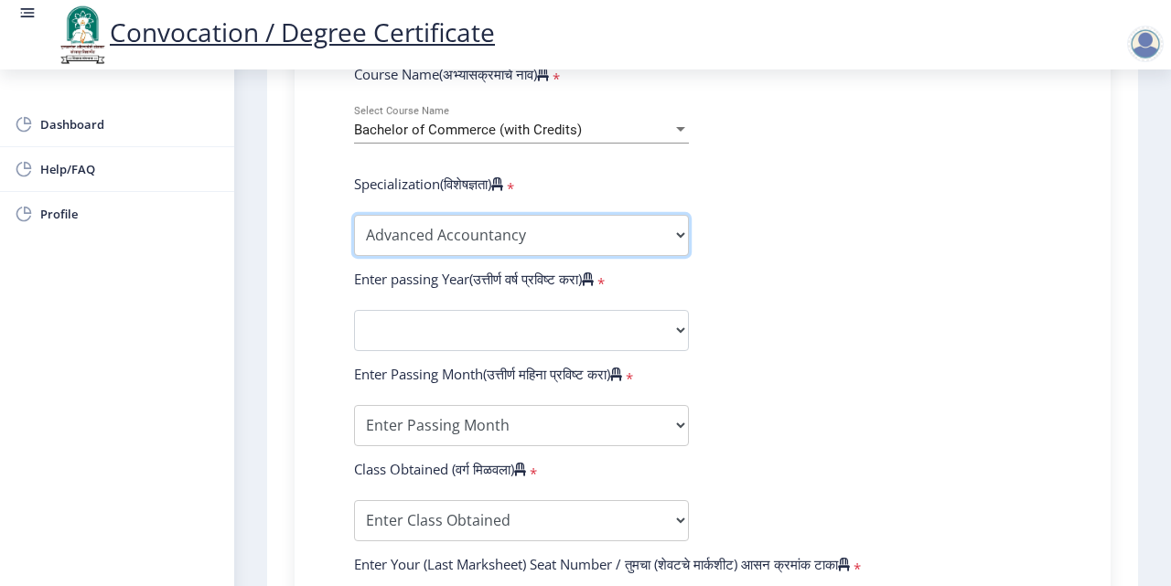
scroll to position [823, 0]
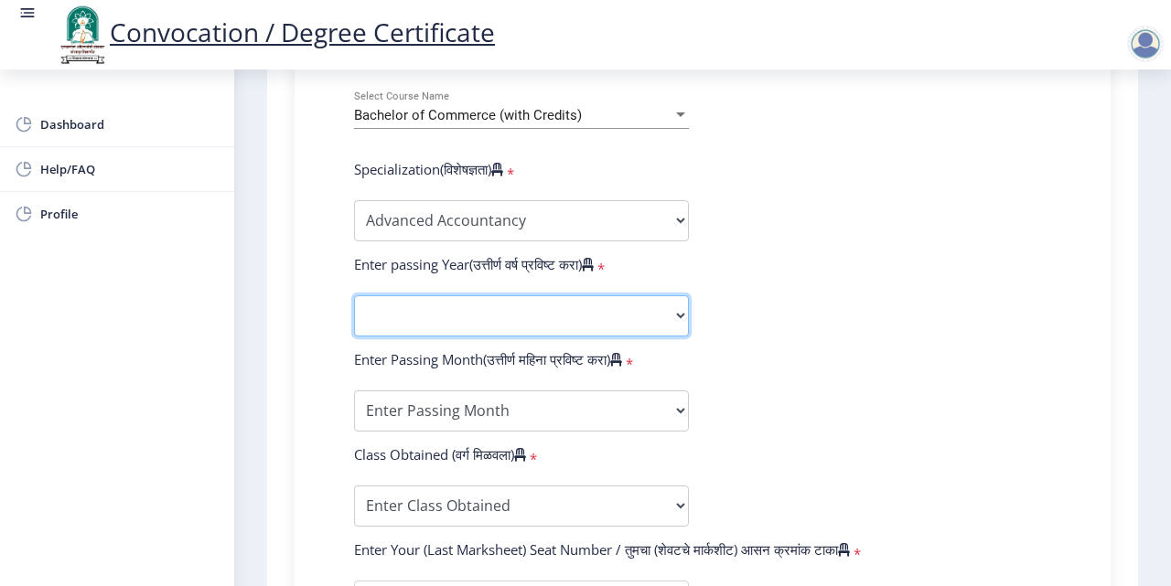
click at [554, 307] on select "2025 2024 2023 2022 2021 2020 2019 2018 2017 2016 2015 2014 2013 2012 2011 2010…" at bounding box center [521, 315] width 335 height 41
select select "2013"
click at [354, 295] on select "2025 2024 2023 2022 2021 2020 2019 2018 2017 2016 2015 2014 2013 2012 2011 2010…" at bounding box center [521, 315] width 335 height 41
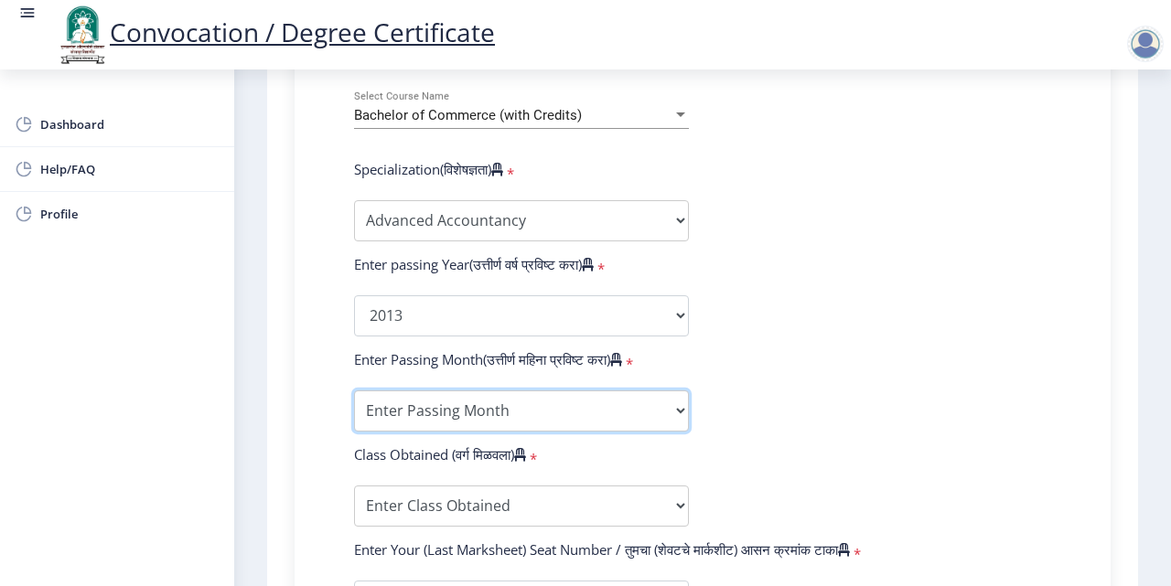
click at [506, 415] on select "Enter Passing Month March April May October November December" at bounding box center [521, 411] width 335 height 41
select select "March"
click at [354, 391] on select "Enter Passing Month March April May October November December" at bounding box center [521, 411] width 335 height 41
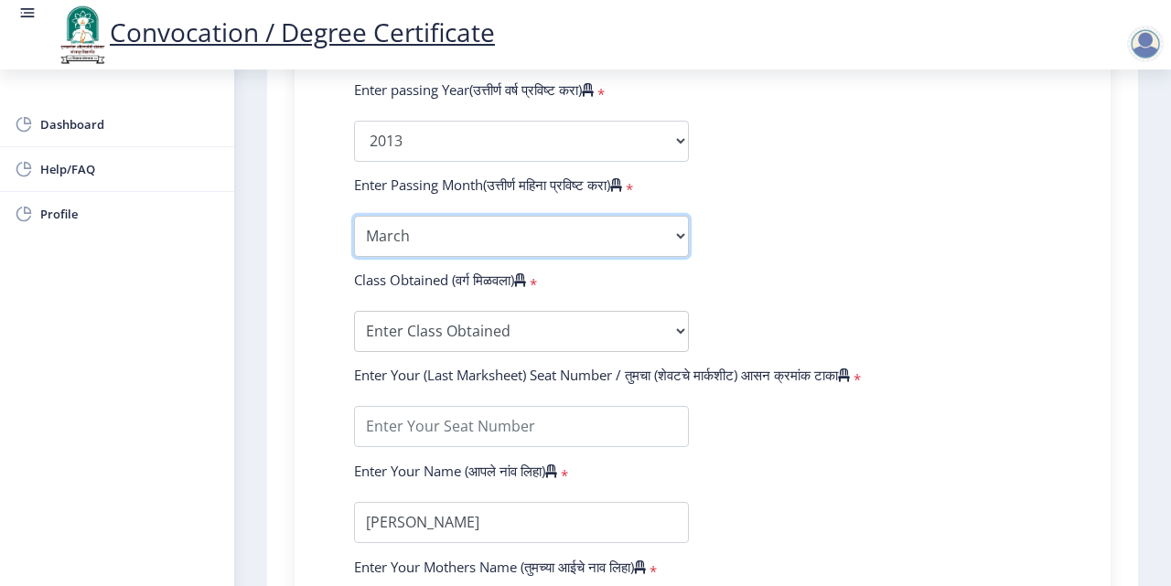
scroll to position [1006, 0]
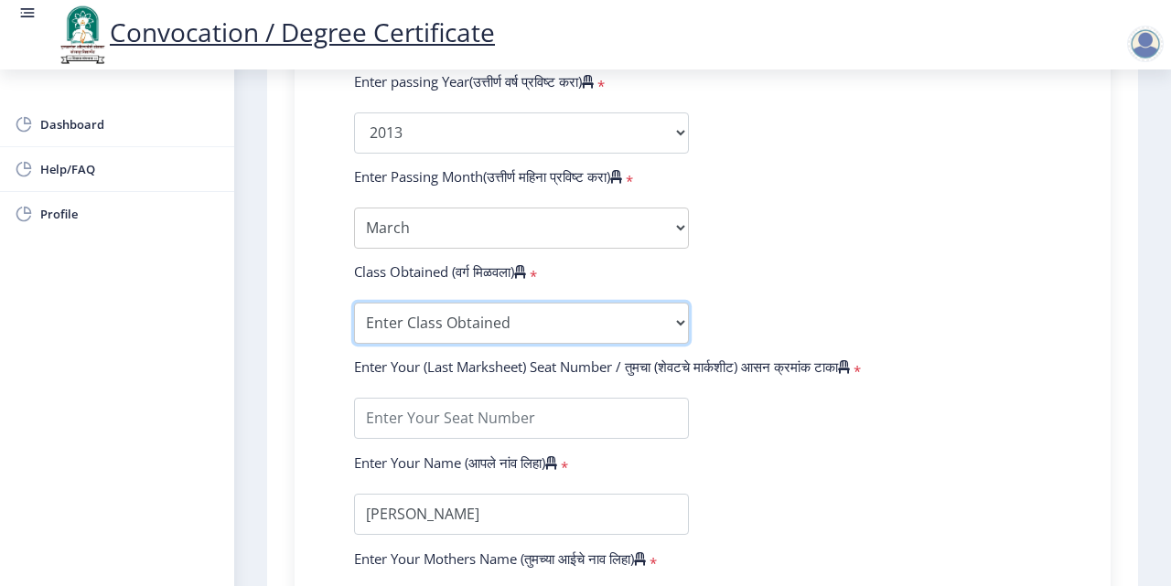
click at [527, 318] on select "Enter Class Obtained FIRST CLASS WITH DISTINCTION FIRST CLASS HIGHER SECOND CLA…" at bounding box center [521, 323] width 335 height 41
click at [892, 165] on form "Enter Your PRN Number (तुमचा पीआरएन (कायम नोंदणी क्रमांक) एंटर करा) * Student T…" at bounding box center [702, 98] width 724 height 1065
click at [541, 310] on select "Enter Class Obtained FIRST CLASS WITH DISTINCTION FIRST CLASS HIGHER SECOND CLA…" at bounding box center [521, 323] width 335 height 41
select select "Grade C"
click at [354, 303] on select "Enter Class Obtained FIRST CLASS WITH DISTINCTION FIRST CLASS HIGHER SECOND CLA…" at bounding box center [521, 323] width 335 height 41
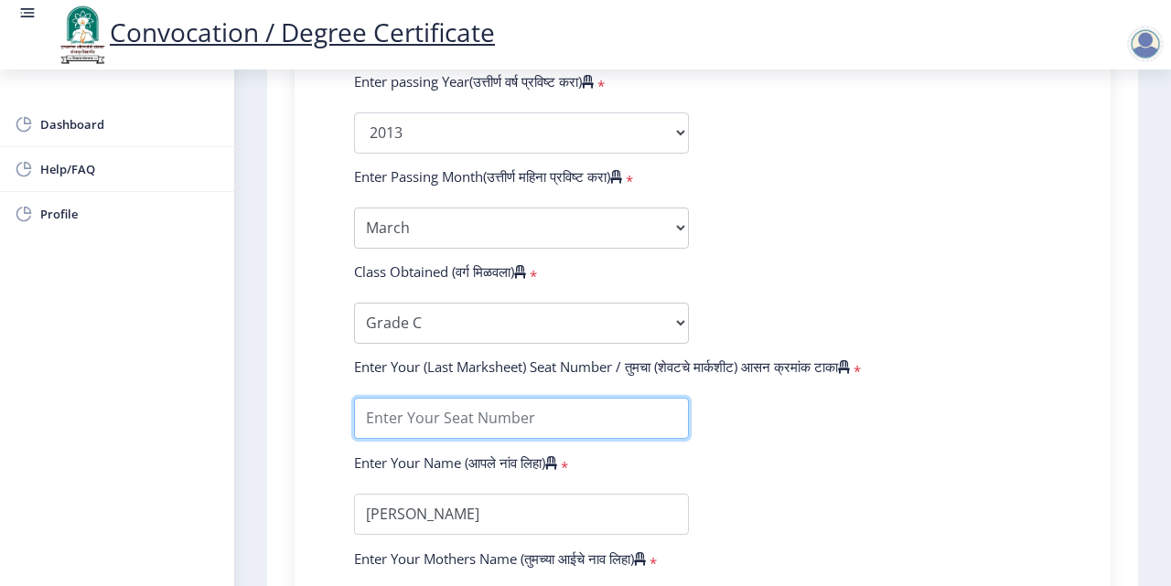
click at [513, 424] on input "textarea" at bounding box center [521, 418] width 335 height 41
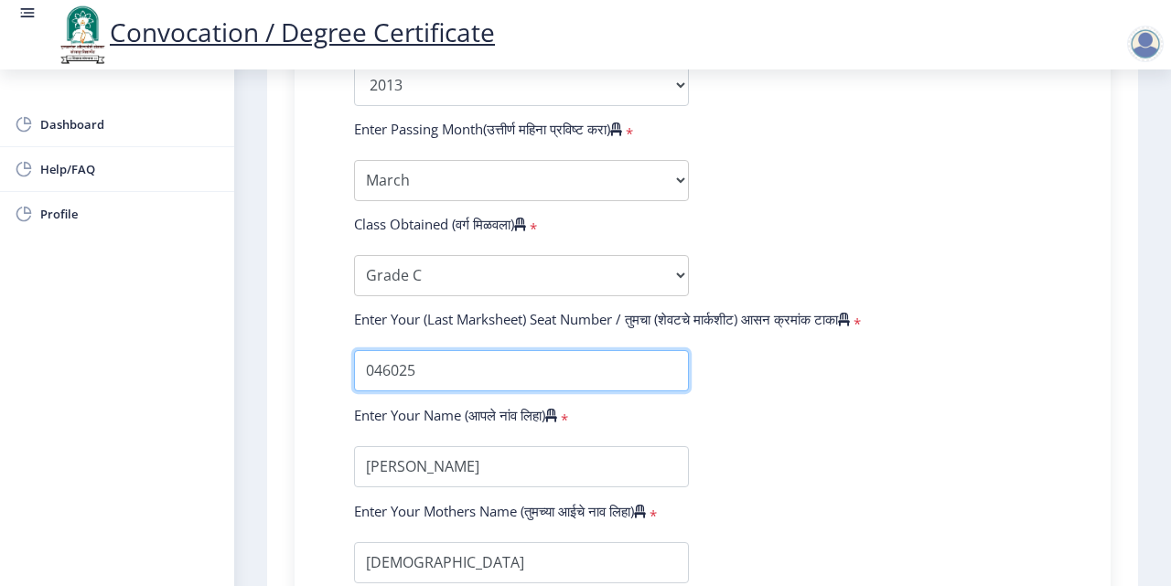
scroll to position [1189, 0]
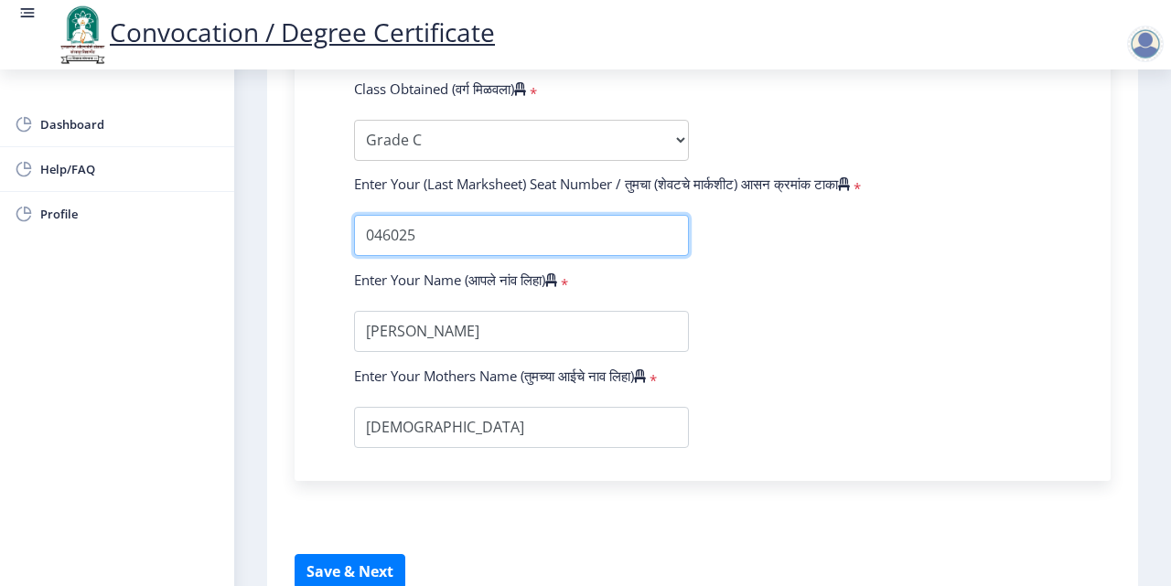
type input "046025"
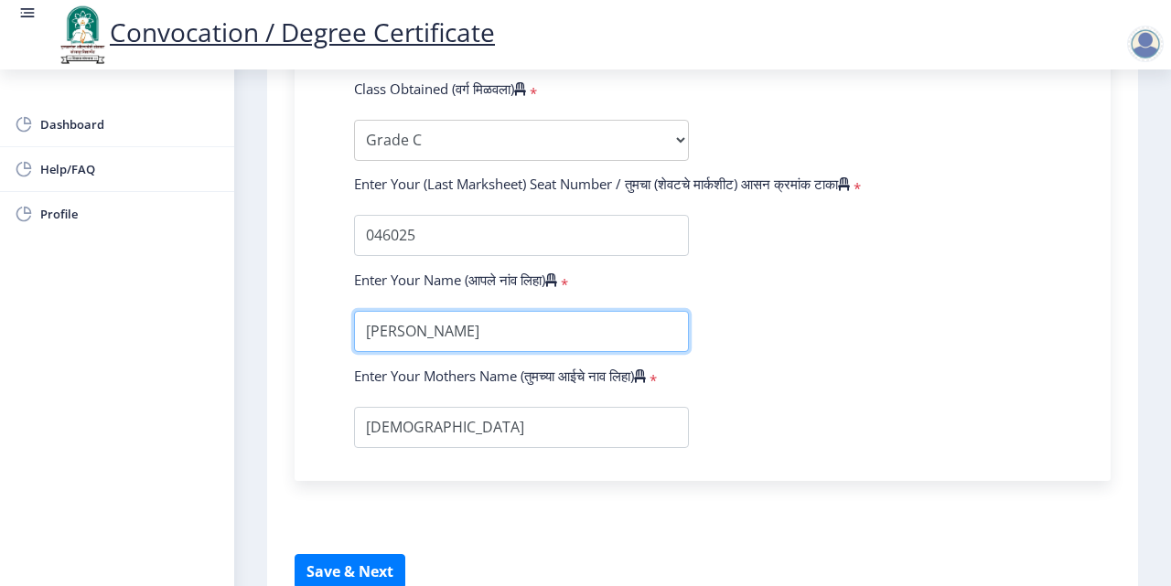
click at [605, 327] on input "textarea" at bounding box center [521, 331] width 335 height 41
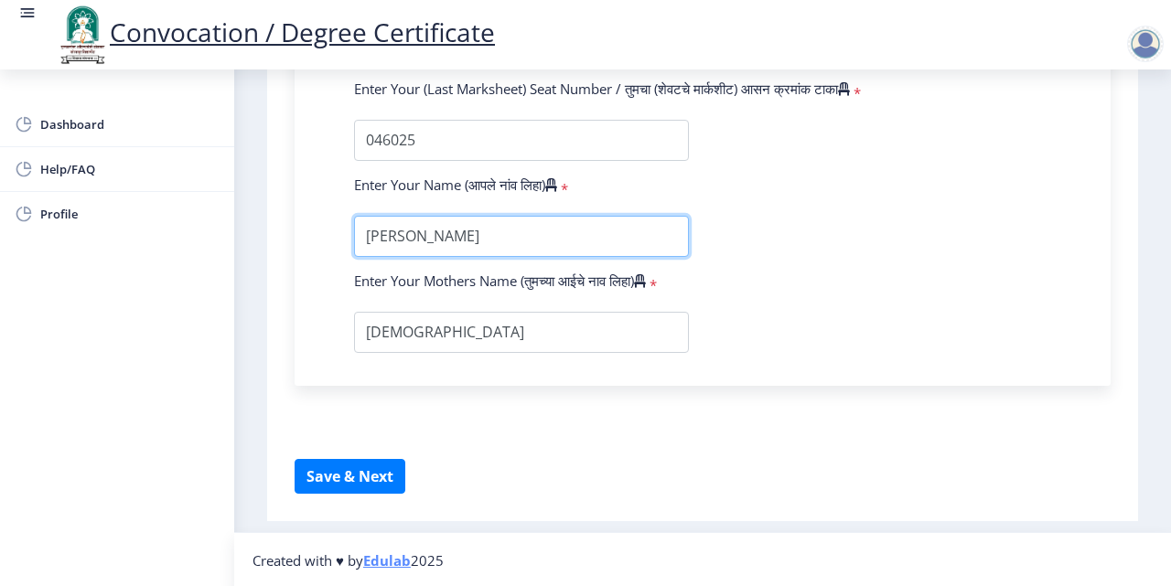
scroll to position [1285, 0]
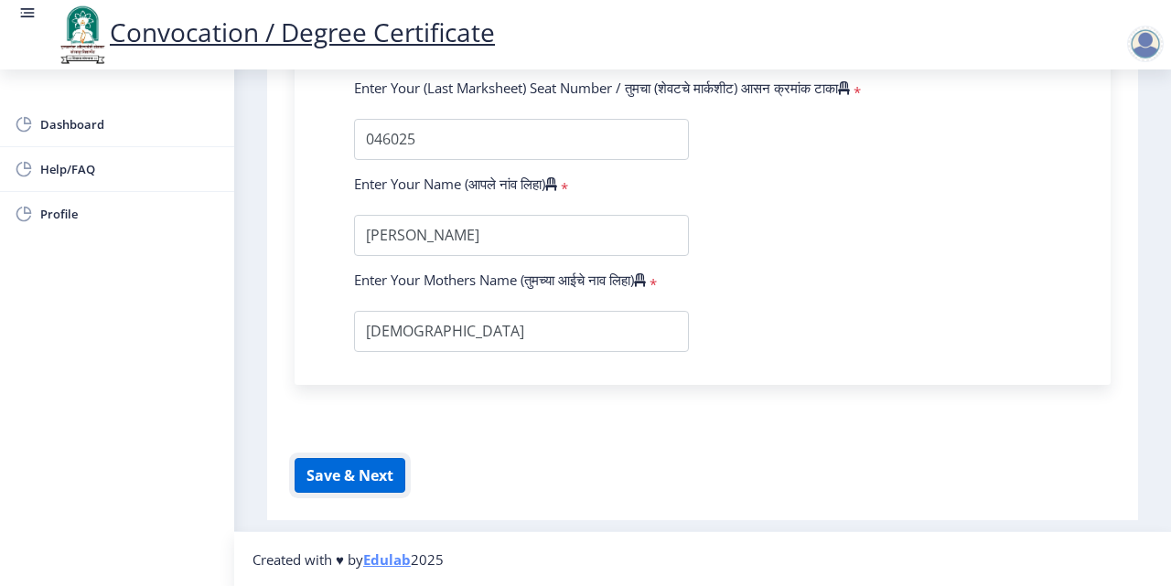
click at [355, 466] on button "Save & Next" at bounding box center [350, 475] width 111 height 35
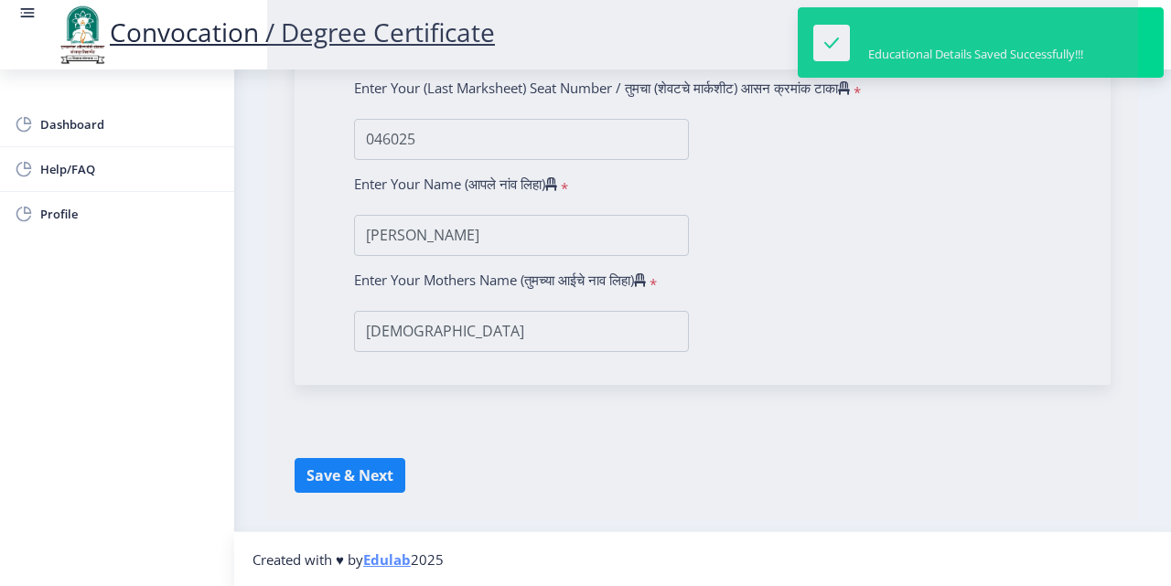
select select
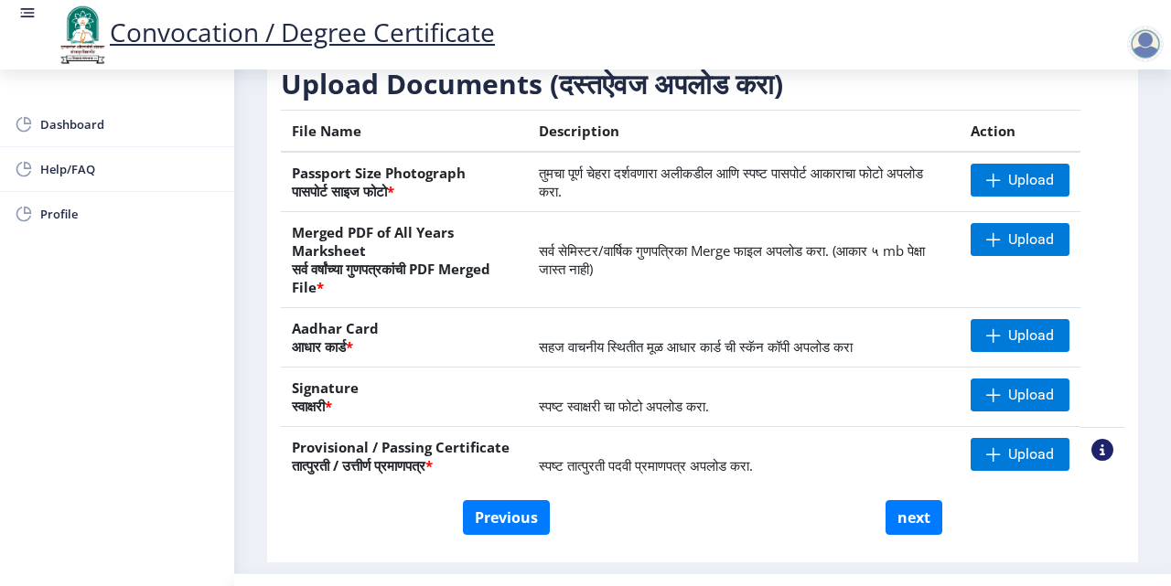
scroll to position [356, 0]
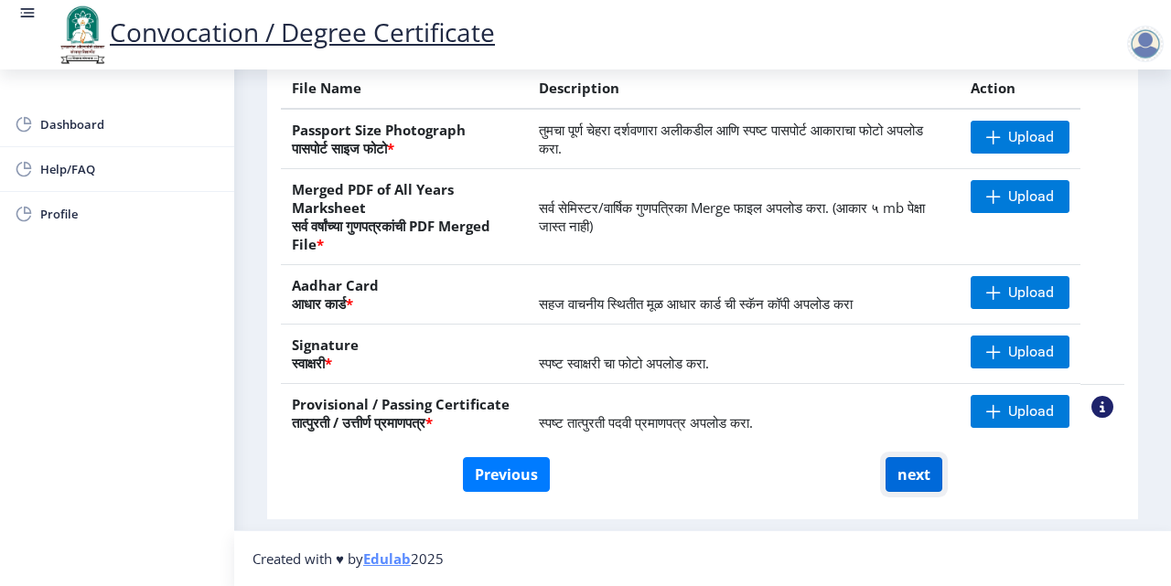
click at [927, 478] on button "next" at bounding box center [913, 474] width 57 height 35
select select
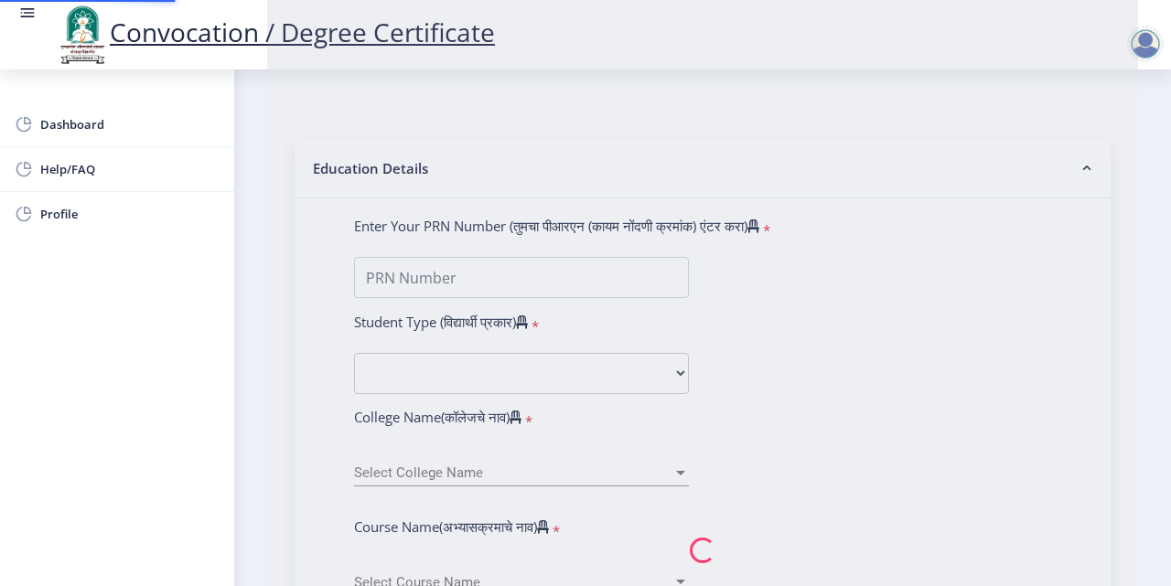
scroll to position [0, 0]
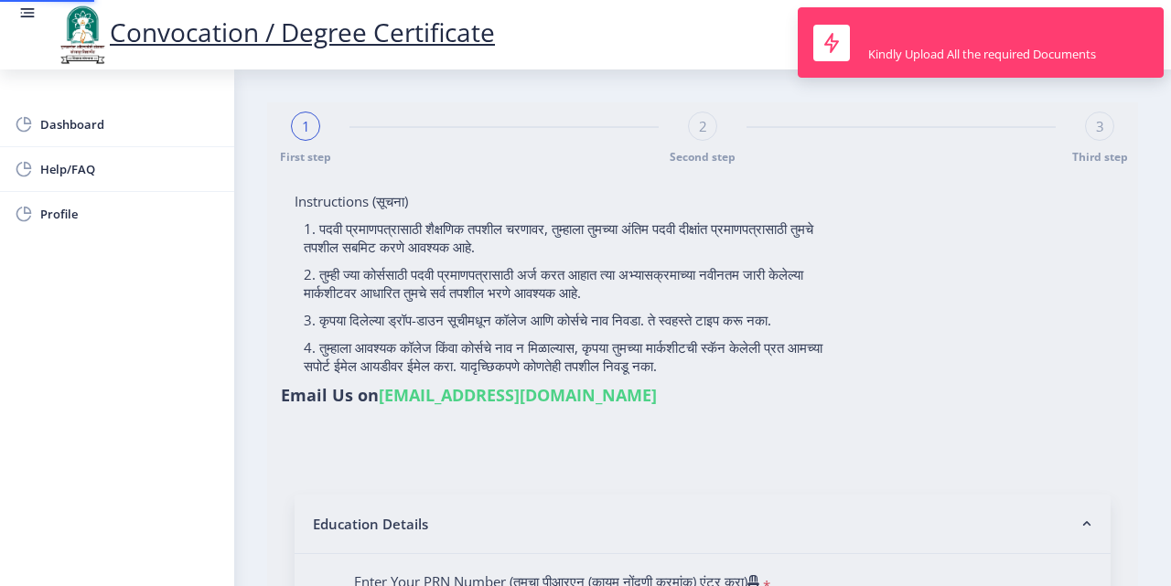
type input "2010032500306235"
select select "Regular"
select select "2013"
select select "March"
select select "Grade C"
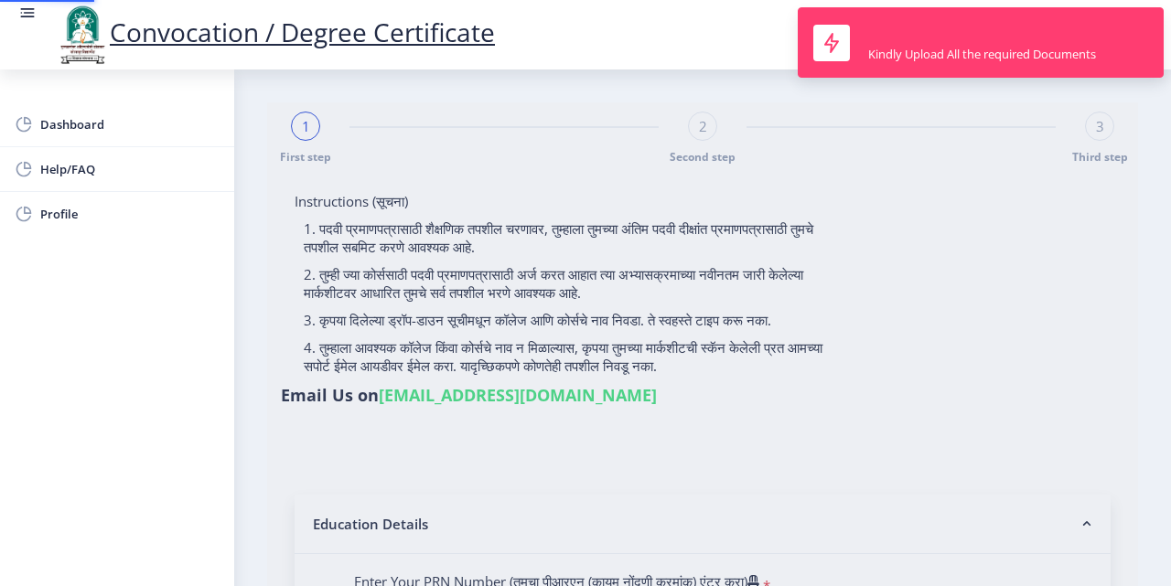
type input "046025"
select select "Advanced Accountancy"
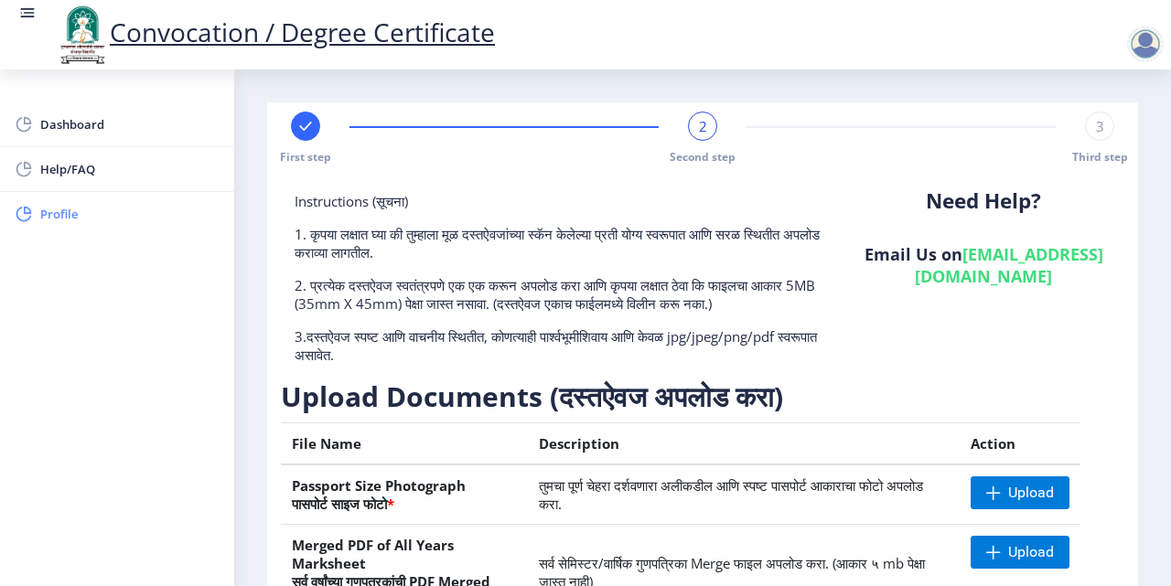
click at [47, 206] on span "Profile" at bounding box center [129, 214] width 179 height 22
select select
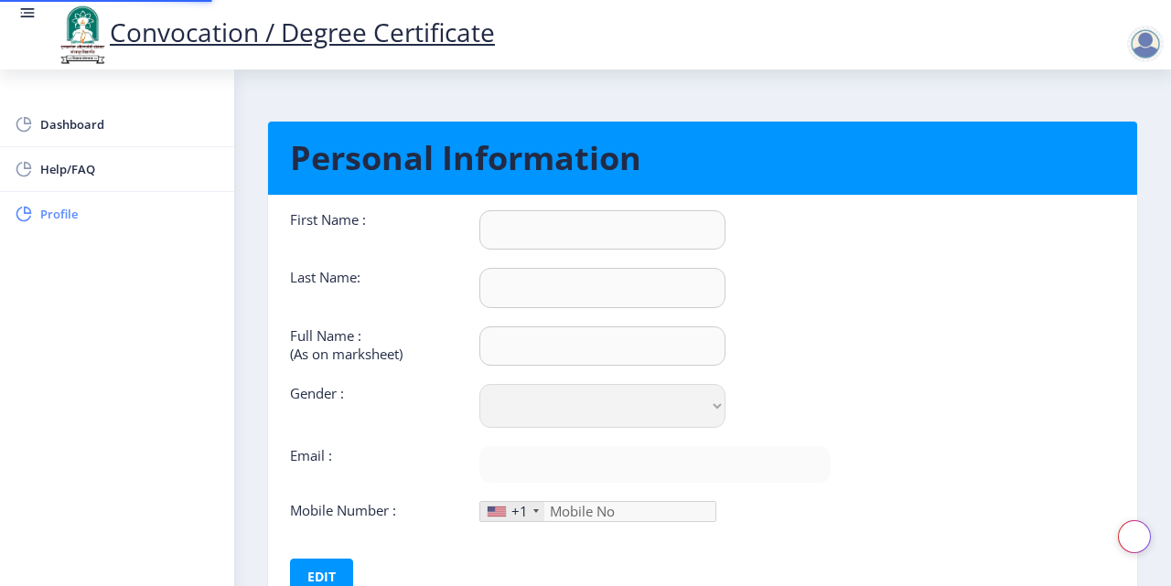
type input "JAYANT"
type input "[PERSON_NAME]"
select select "[DEMOGRAPHIC_DATA]"
type input "[EMAIL_ADDRESS][PERSON_NAME][DOMAIN_NAME]"
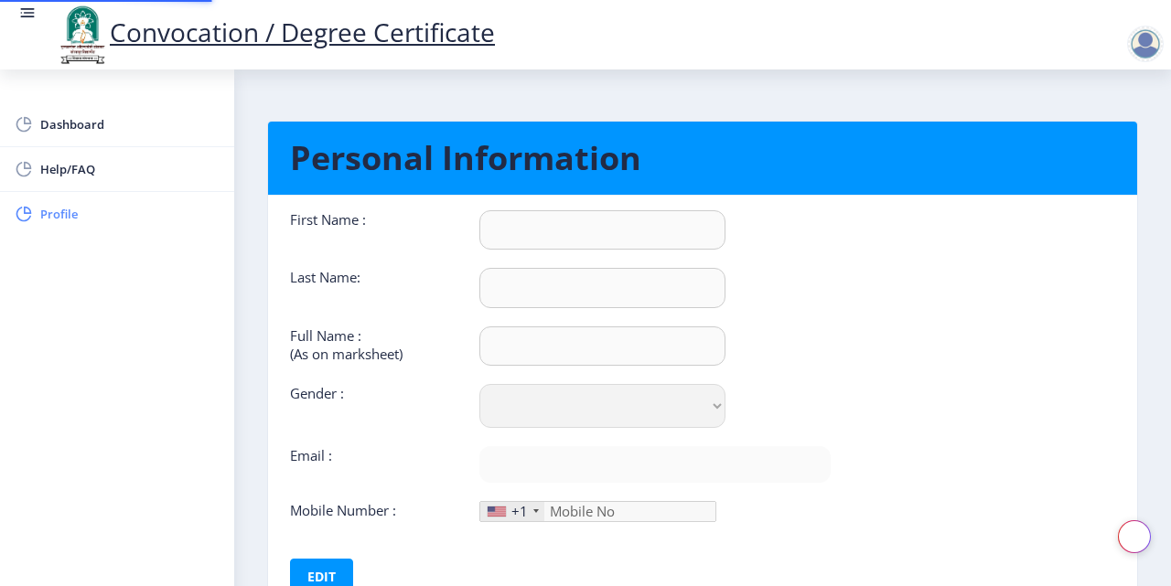
type input "8600785835"
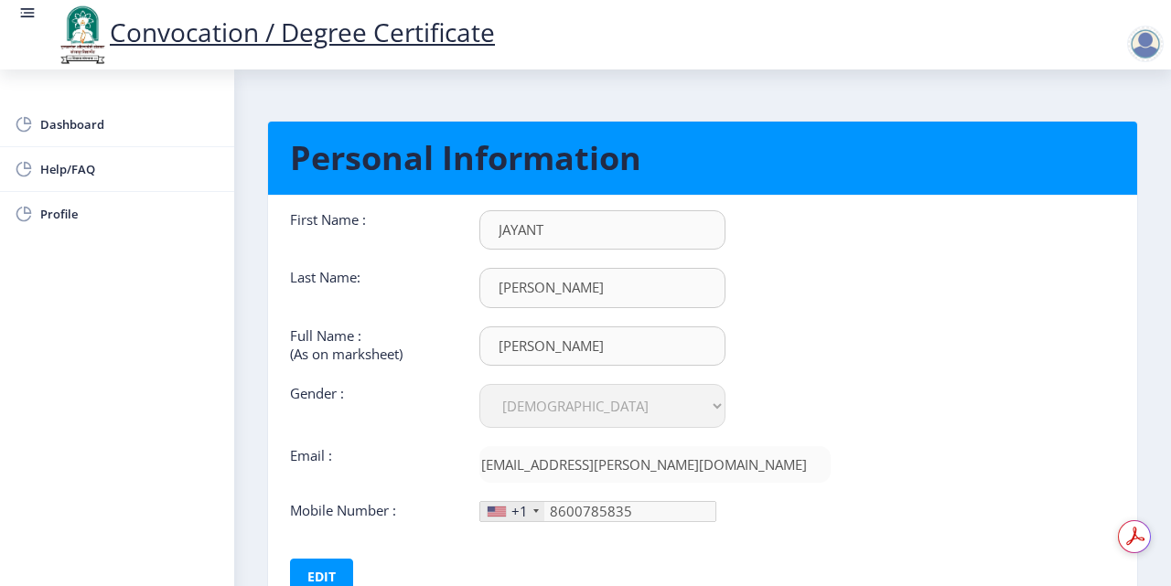
scroll to position [91, 0]
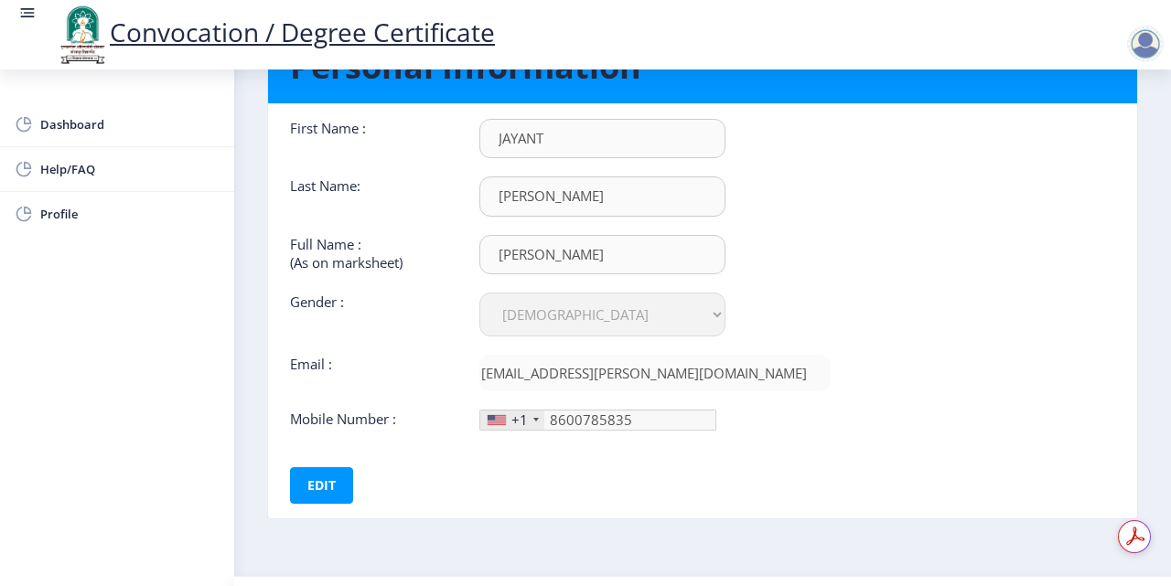
click at [513, 419] on div "+1" at bounding box center [519, 420] width 16 height 18
click at [511, 417] on div "+1" at bounding box center [519, 420] width 16 height 18
click at [491, 420] on div at bounding box center [497, 420] width 18 height 10
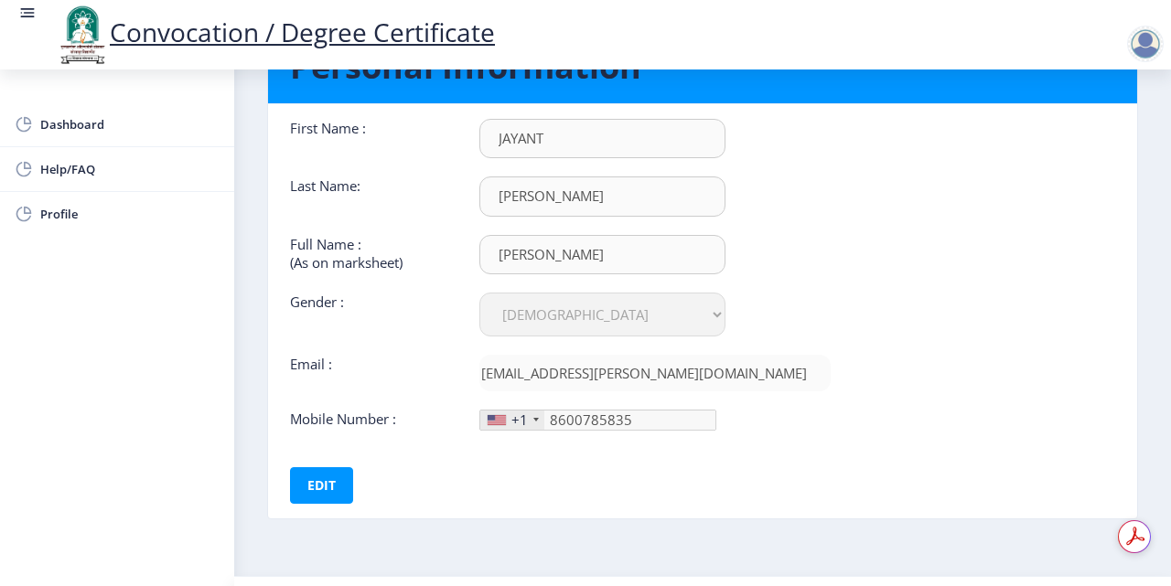
click at [491, 420] on div at bounding box center [497, 420] width 18 height 10
click at [323, 477] on button "Edit" at bounding box center [321, 485] width 63 height 37
click at [506, 423] on div "+1" at bounding box center [512, 420] width 64 height 19
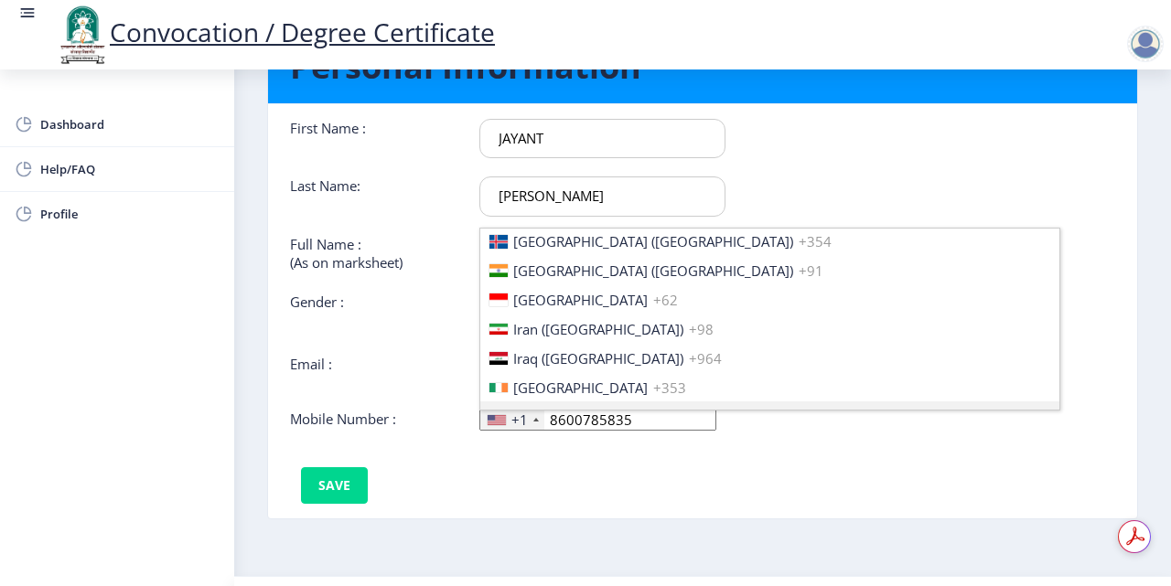
scroll to position [2835, 0]
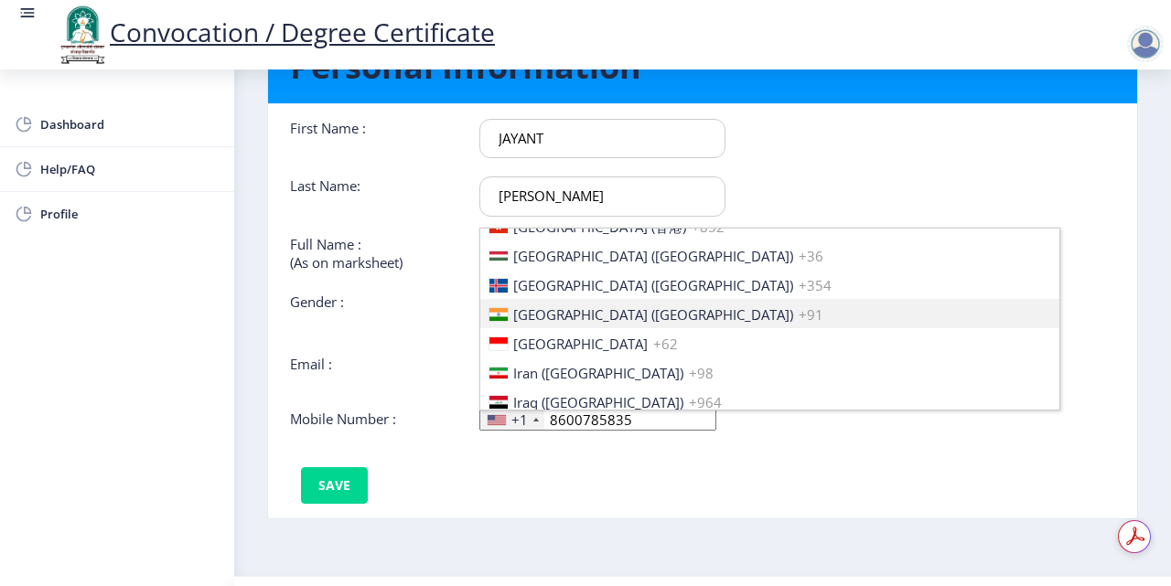
click at [573, 324] on li "[GEOGRAPHIC_DATA] ([GEOGRAPHIC_DATA]) +91" at bounding box center [769, 313] width 579 height 29
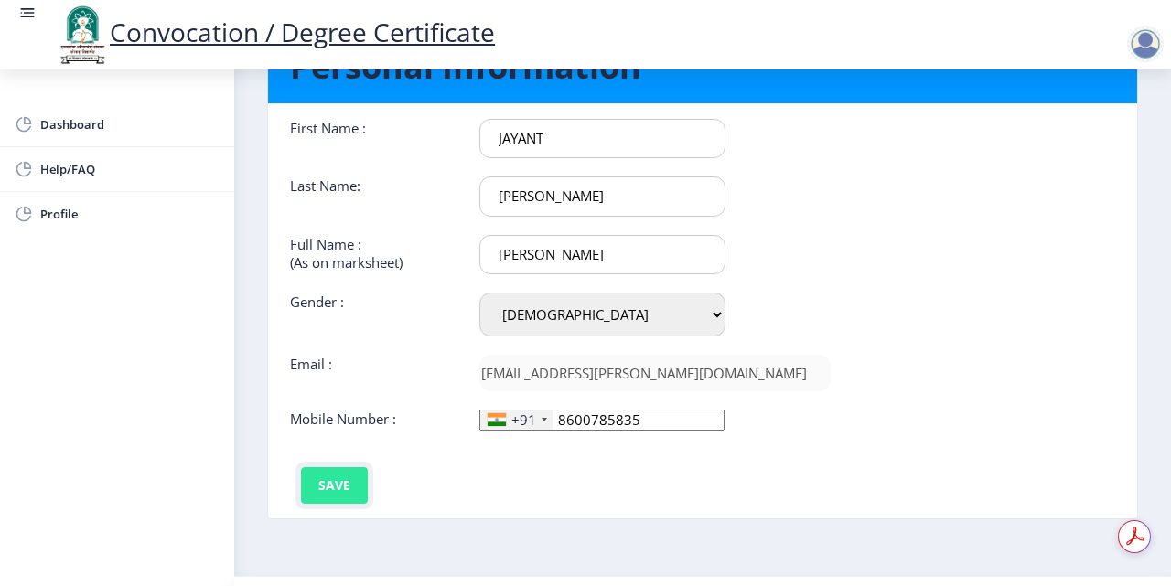
click at [344, 478] on button "Save" at bounding box center [334, 485] width 67 height 37
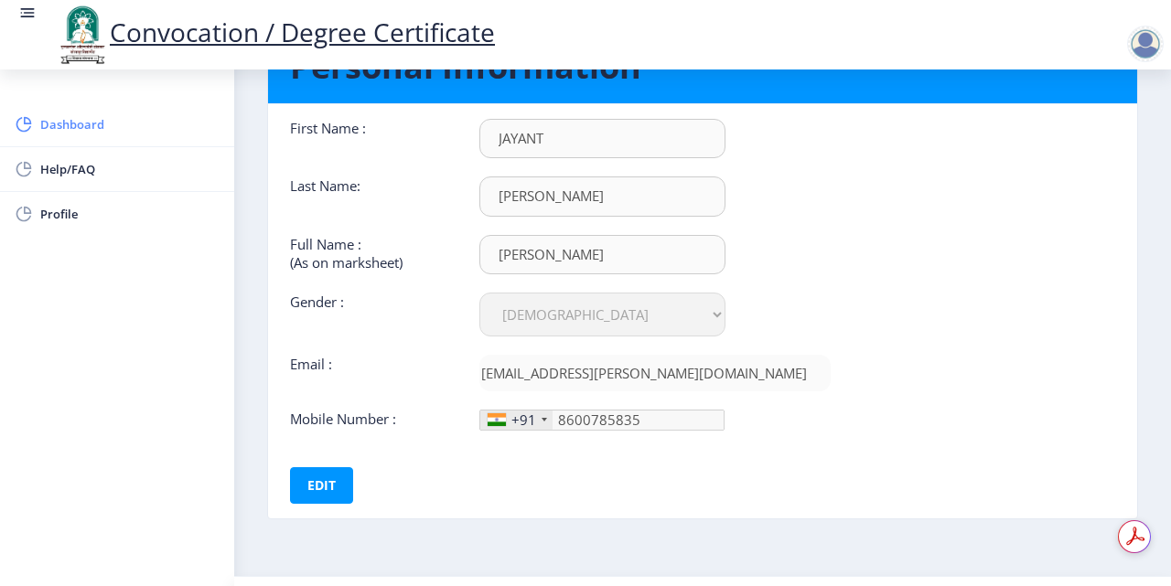
click at [89, 132] on span "Dashboard" at bounding box center [129, 124] width 179 height 22
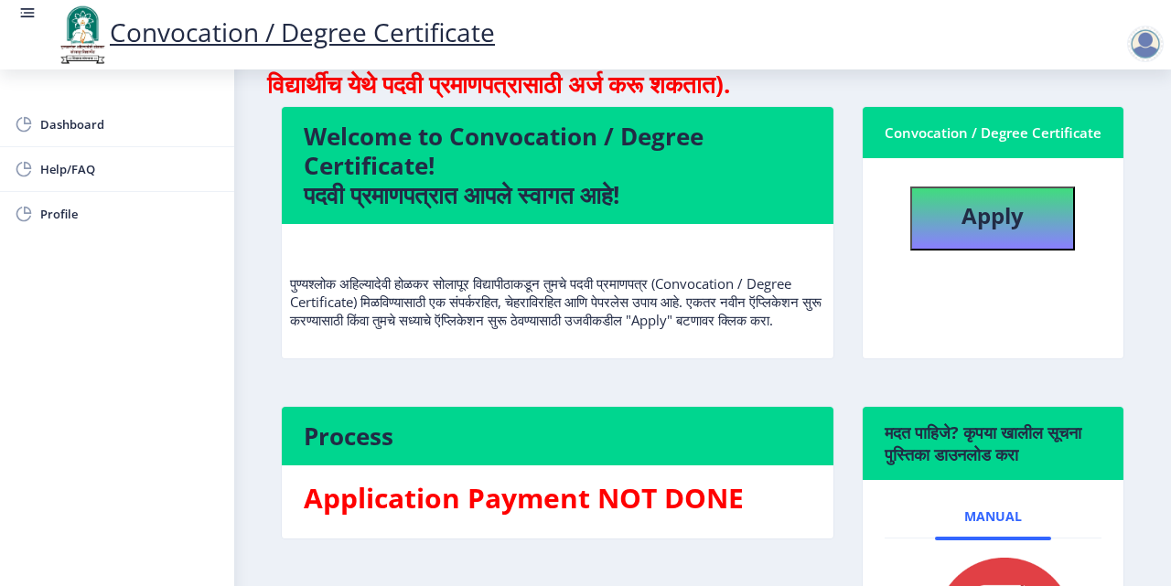
scroll to position [348, 0]
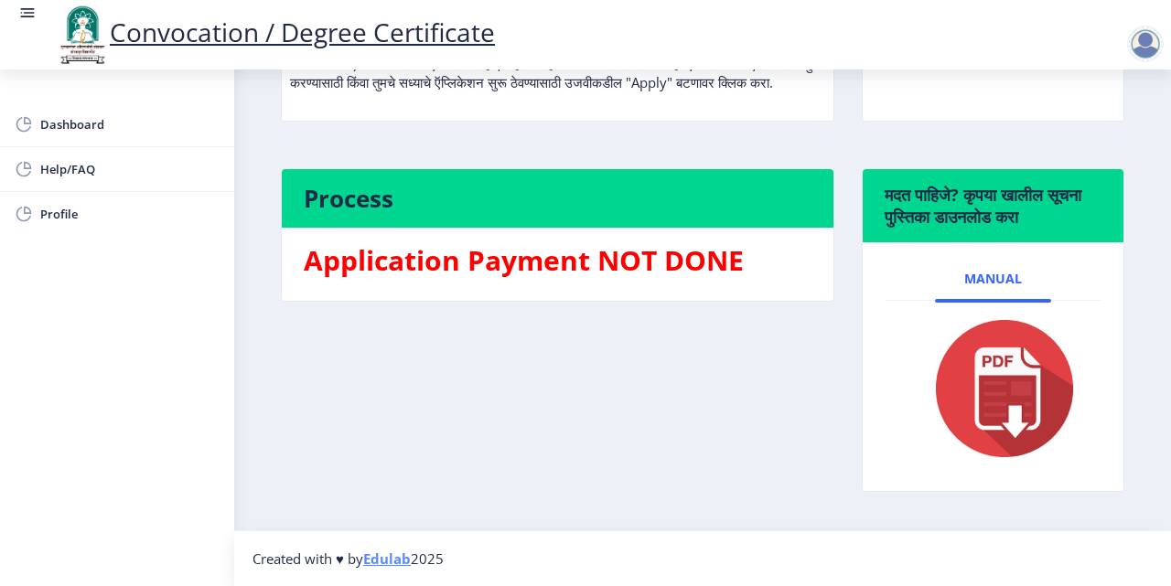
click at [1140, 50] on div at bounding box center [1145, 44] width 37 height 37
click at [1069, 143] on span "Log out" at bounding box center [1097, 143] width 117 height 22
